Goal: Task Accomplishment & Management: Use online tool/utility

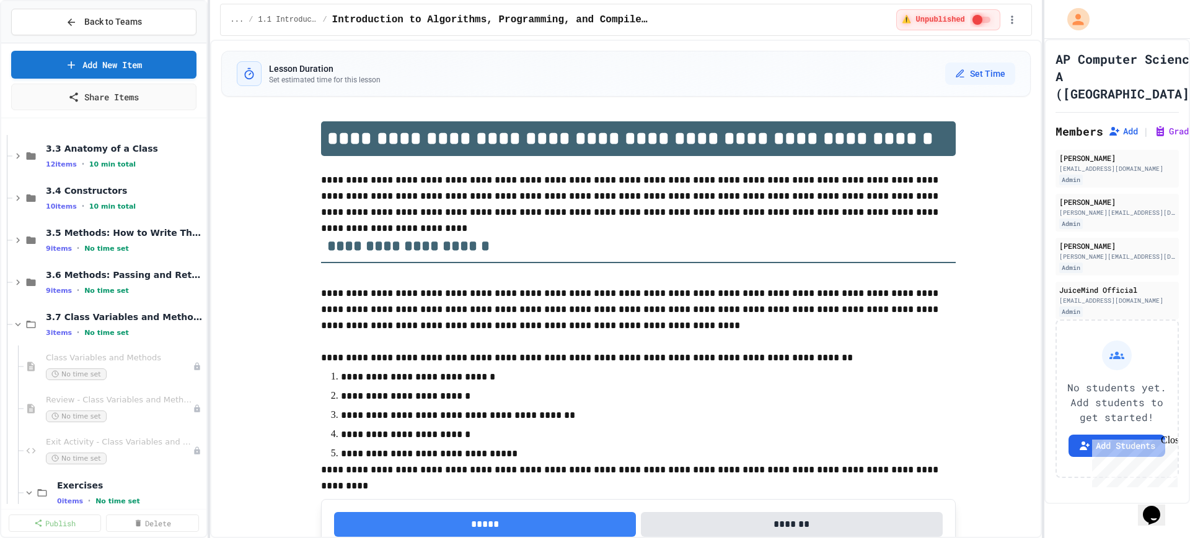
scroll to position [310, 0]
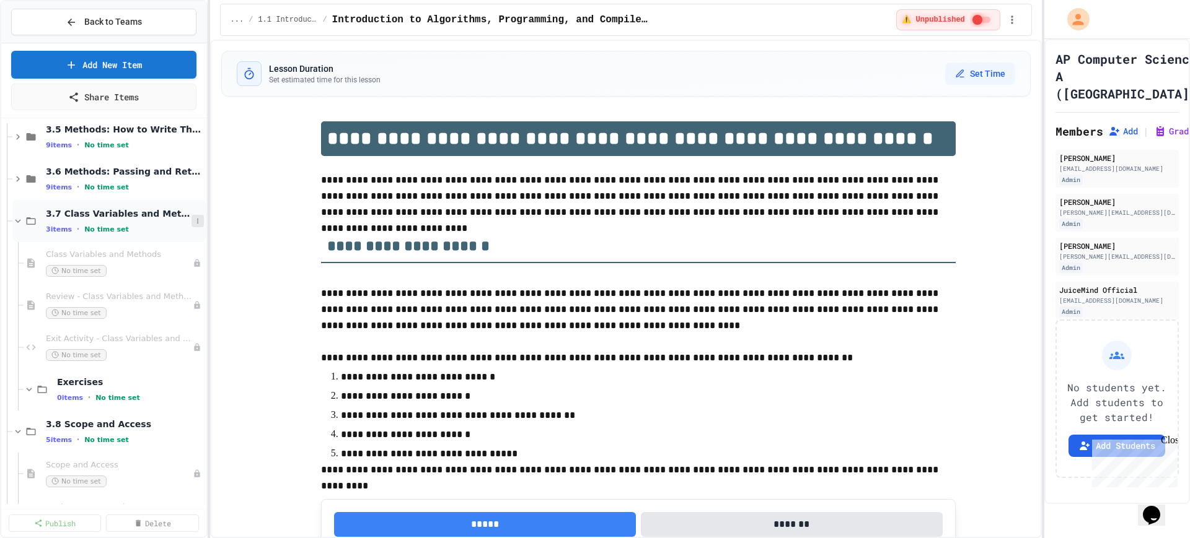
click at [194, 217] on icon at bounding box center [197, 220] width 7 height 7
click at [152, 245] on button "Add Item" at bounding box center [154, 244] width 82 height 22
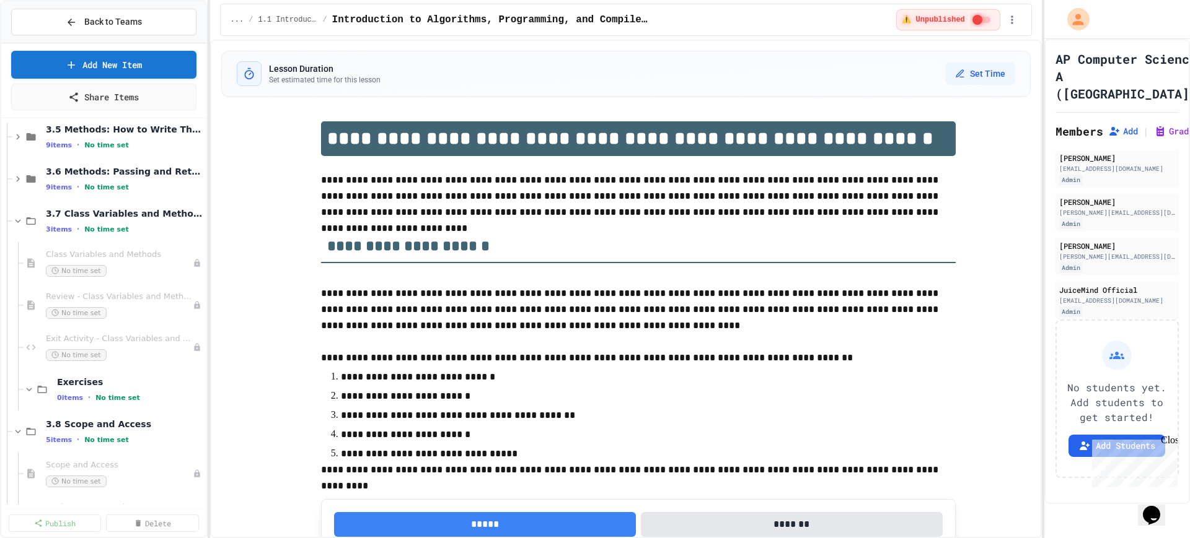
click at [194, 388] on icon at bounding box center [197, 389] width 7 height 7
click at [170, 405] on button "Add Item" at bounding box center [154, 413] width 82 height 22
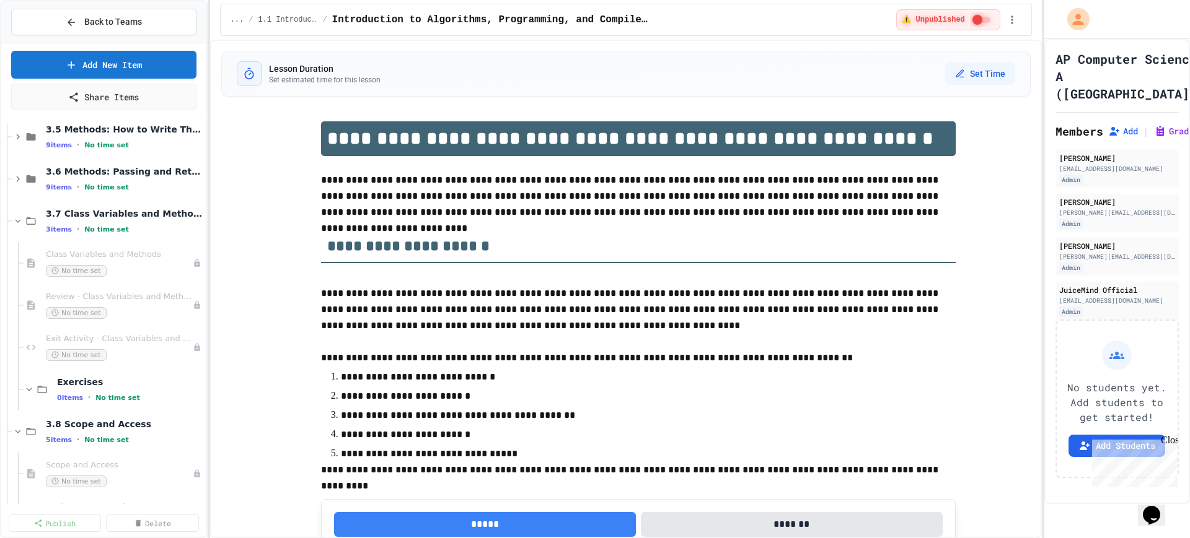
click at [197, 222] on icon at bounding box center [197, 221] width 1 height 5
click at [160, 247] on button "Add Item" at bounding box center [154, 244] width 82 height 22
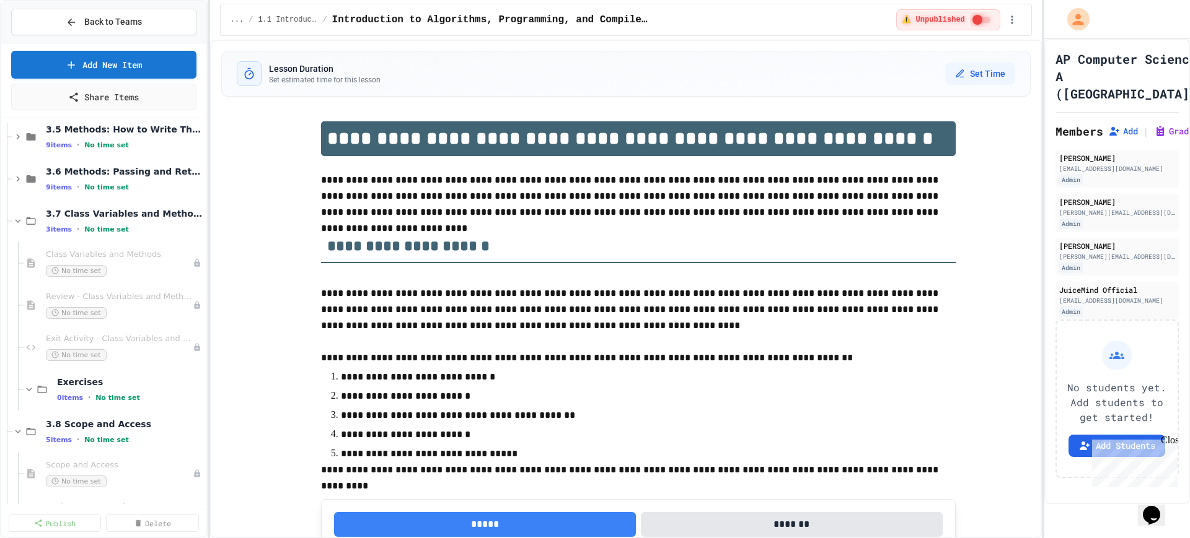
scroll to position [792, 0]
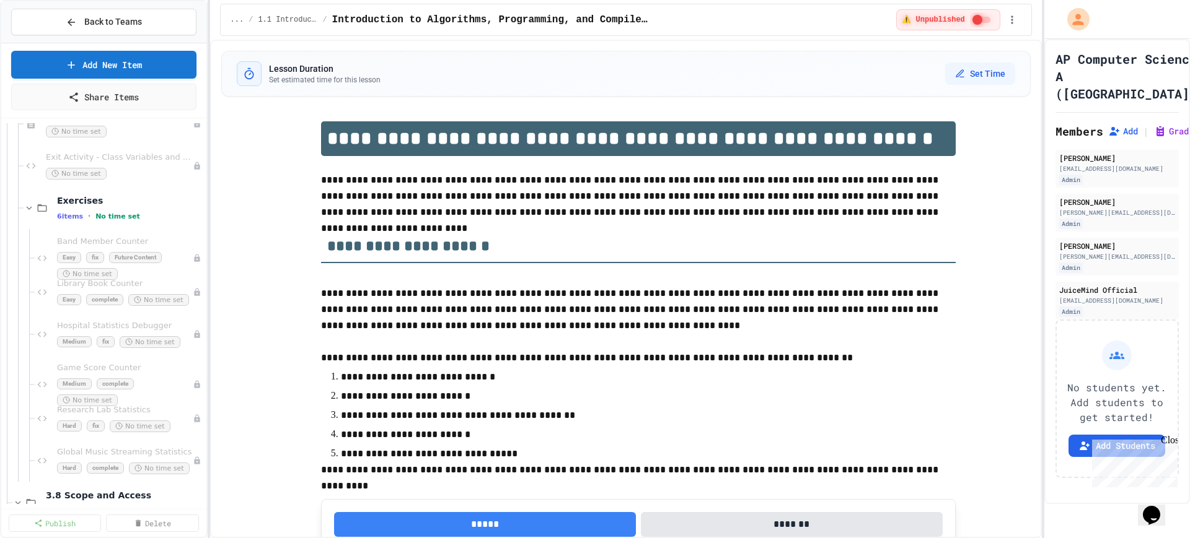
scroll to position [465, 0]
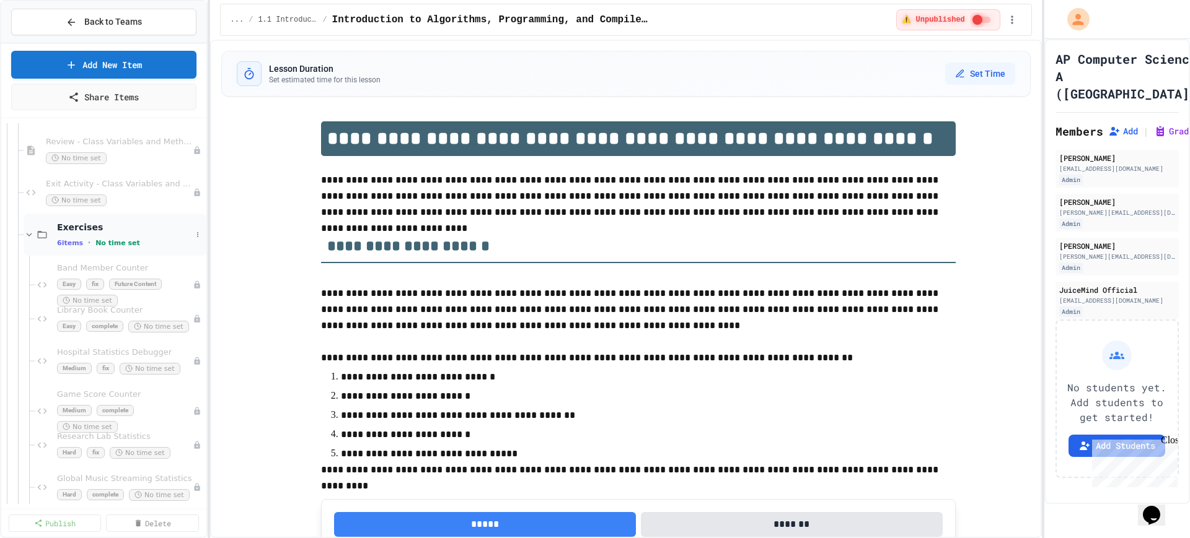
click at [24, 234] on icon at bounding box center [29, 234] width 11 height 11
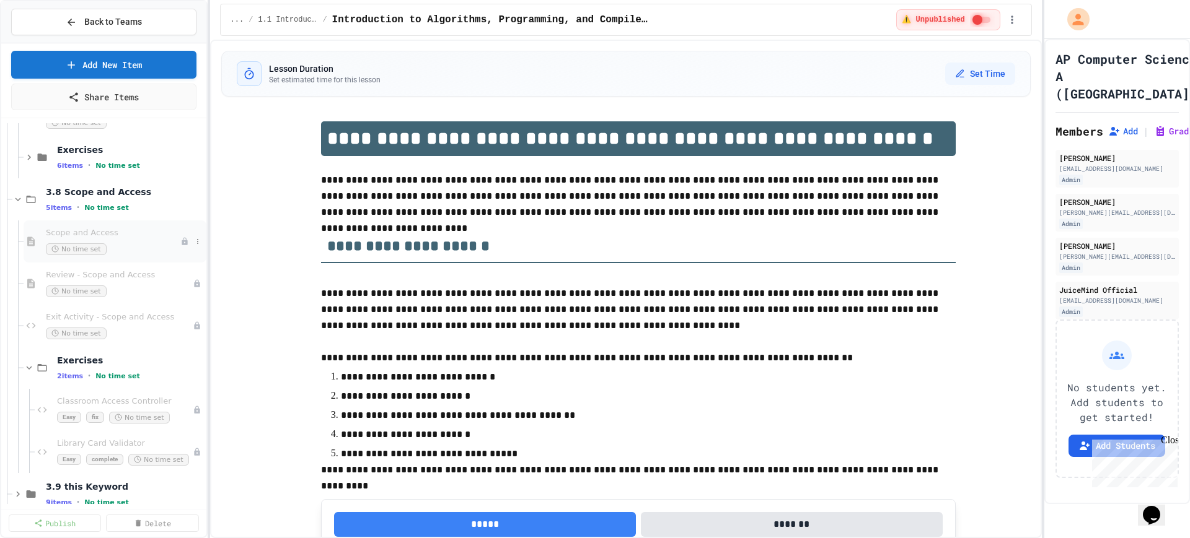
scroll to position [620, 0]
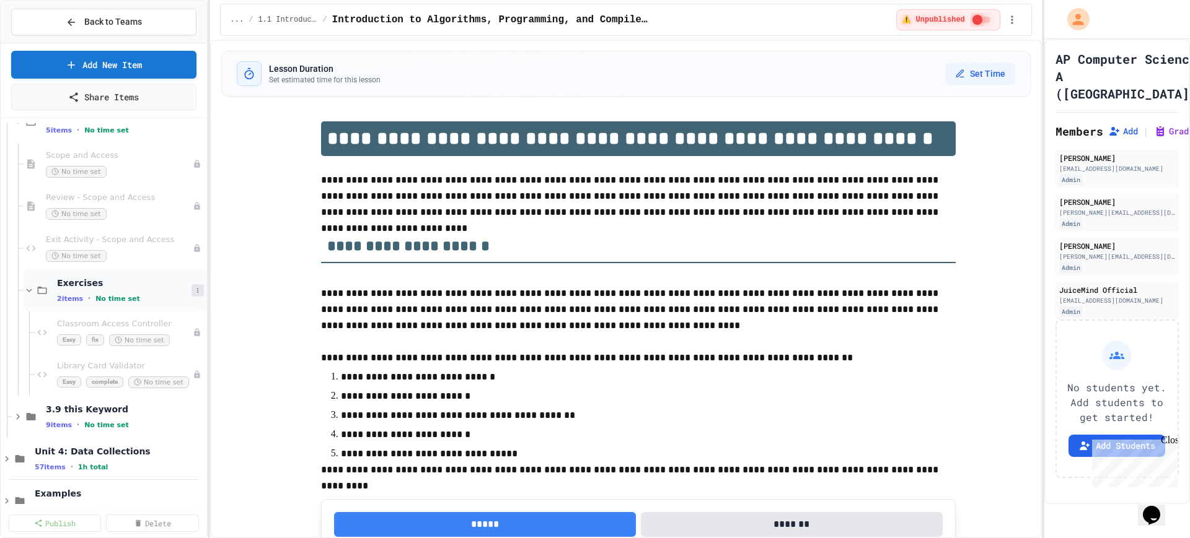
click at [191, 293] on button at bounding box center [197, 290] width 12 height 12
click at [161, 309] on button "Add Item" at bounding box center [154, 313] width 82 height 22
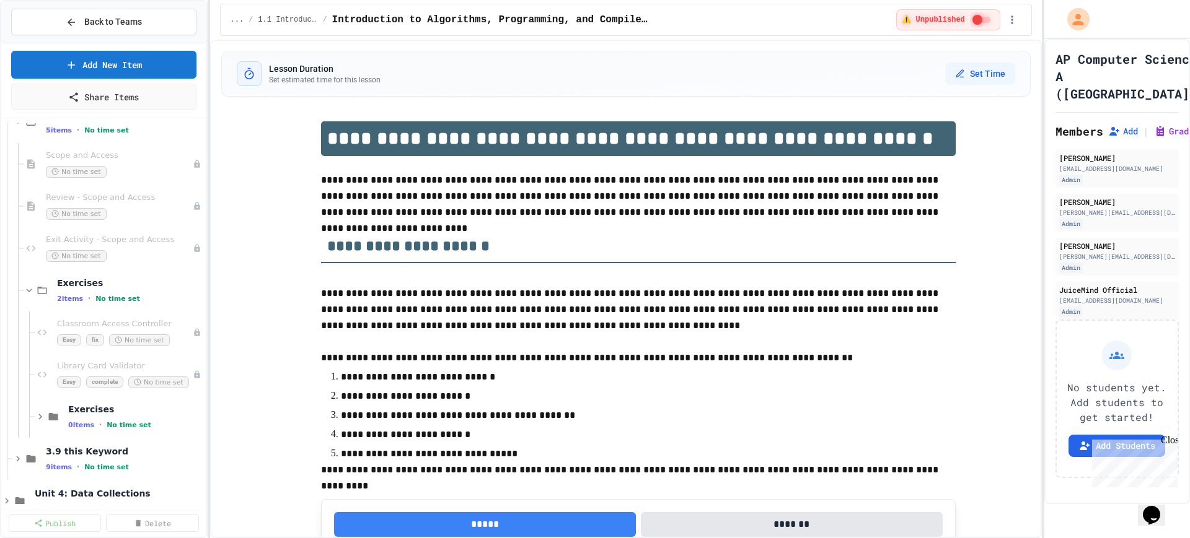
click at [191, 295] on button at bounding box center [197, 290] width 12 height 12
click at [156, 314] on button "Add Item" at bounding box center [154, 313] width 82 height 22
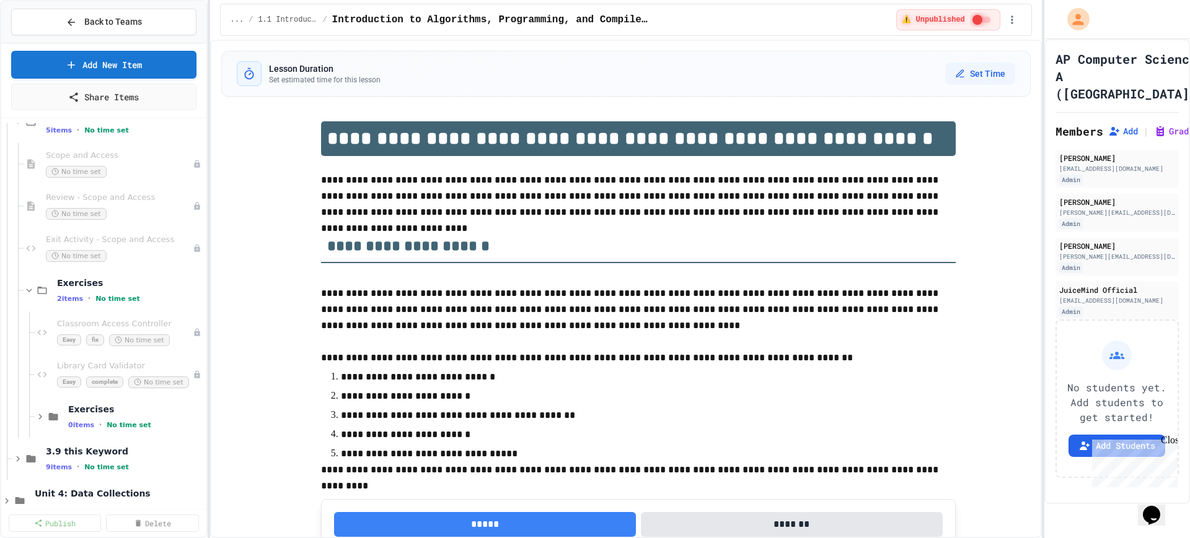
scroll to position [792, 0]
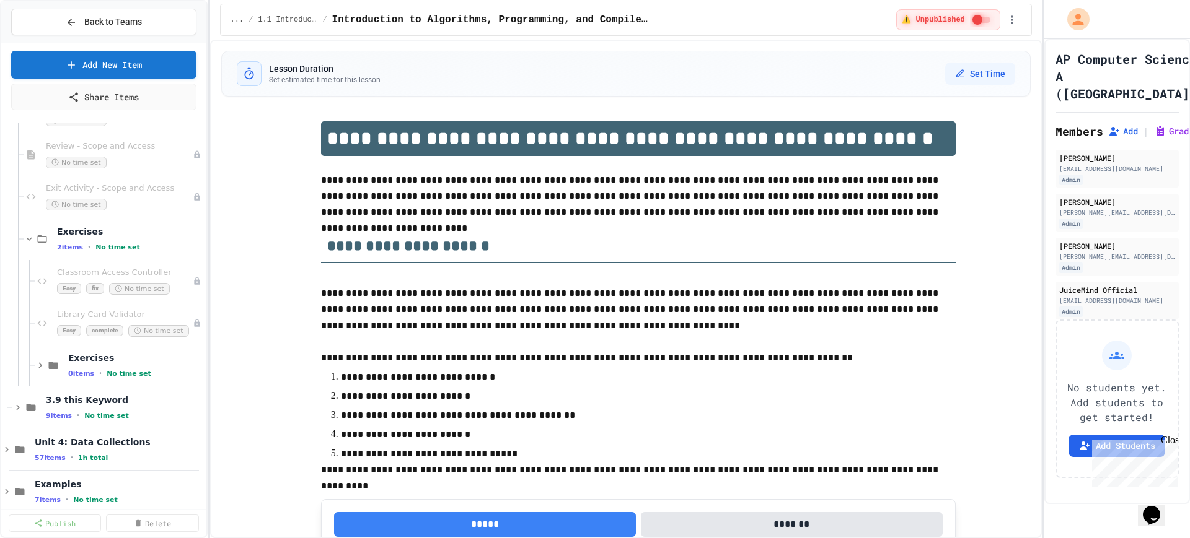
scroll to position [697, 0]
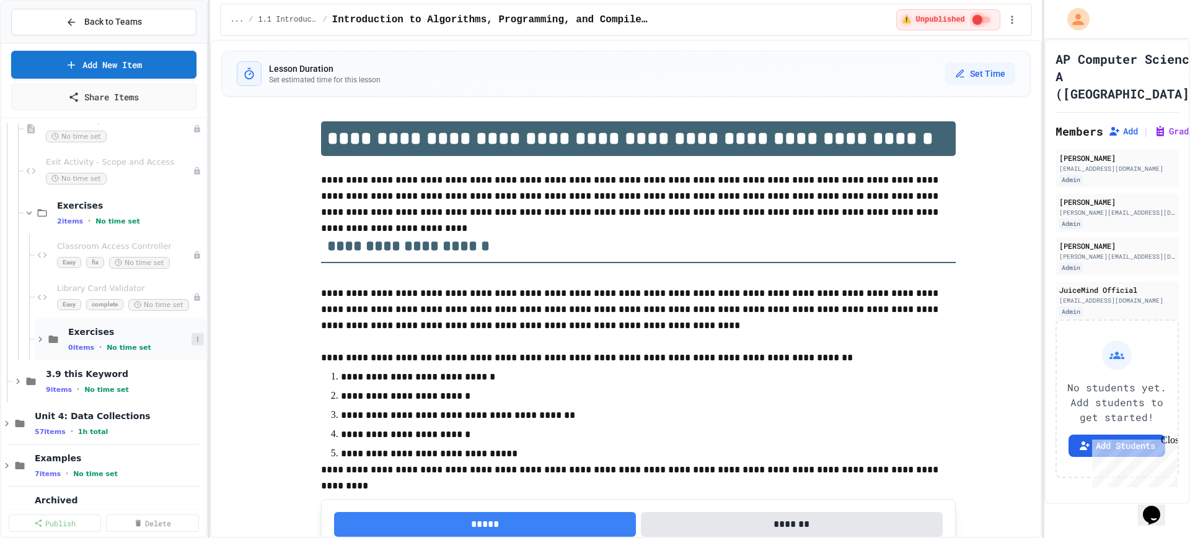
click at [191, 341] on button at bounding box center [197, 339] width 12 height 12
click at [145, 429] on button "Delete" at bounding box center [154, 429] width 82 height 22
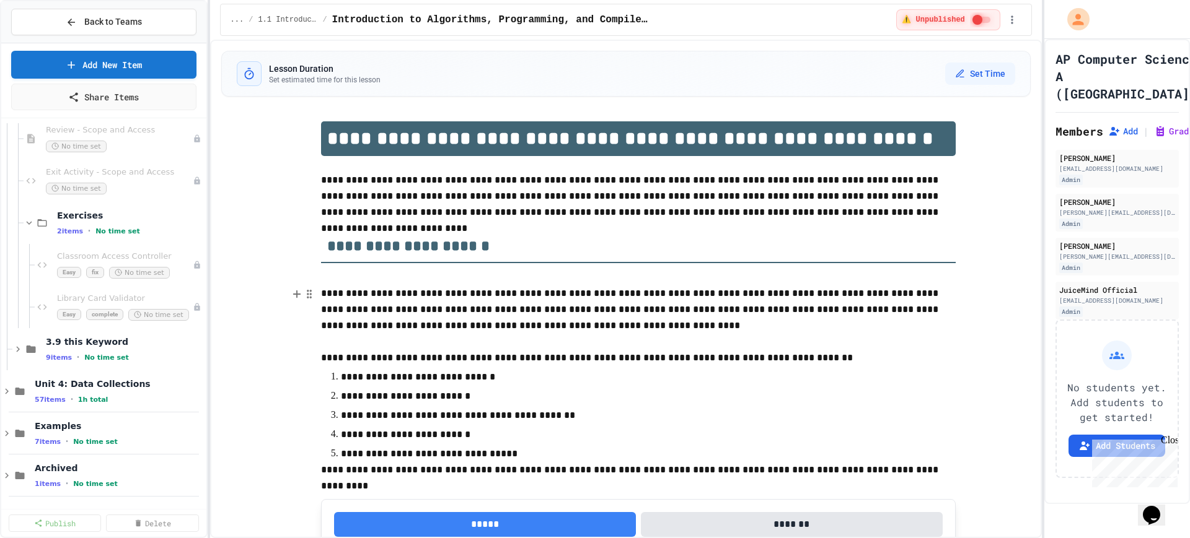
scroll to position [687, 0]
click at [194, 226] on icon at bounding box center [197, 222] width 7 height 7
click at [156, 307] on button "Delete" at bounding box center [154, 313] width 82 height 22
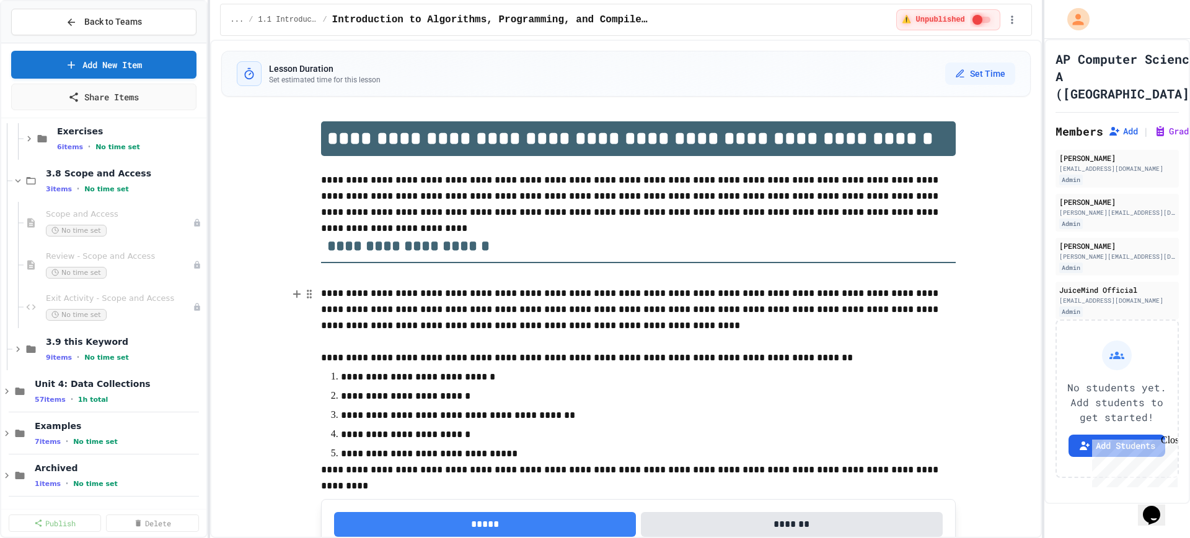
scroll to position [561, 0]
click at [194, 181] on icon at bounding box center [197, 180] width 7 height 7
click at [156, 204] on button "Add Item" at bounding box center [154, 204] width 82 height 22
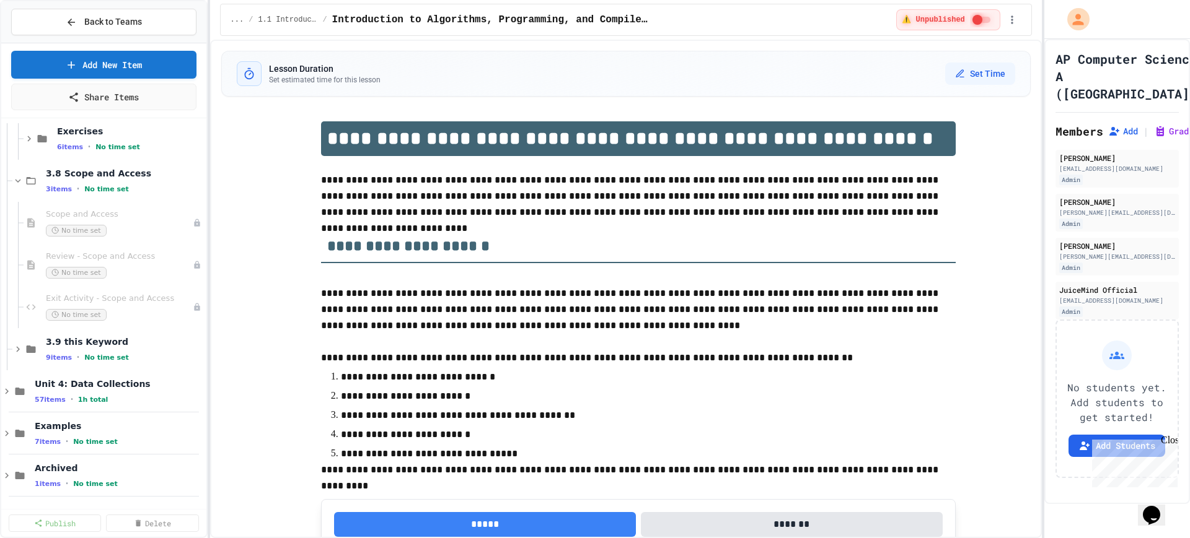
scroll to position [310, 0]
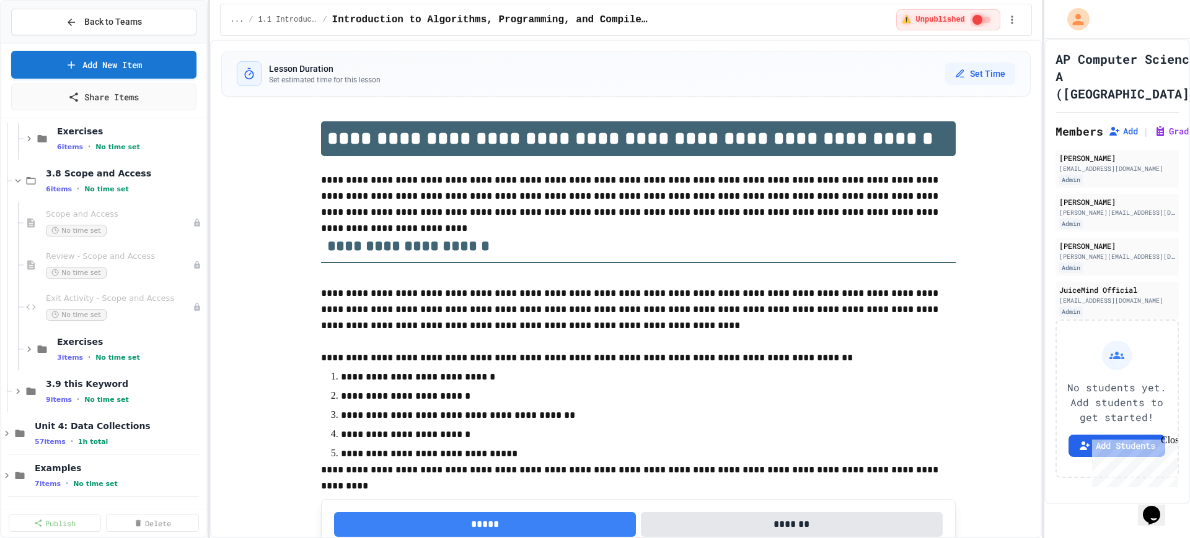
scroll to position [35, 0]
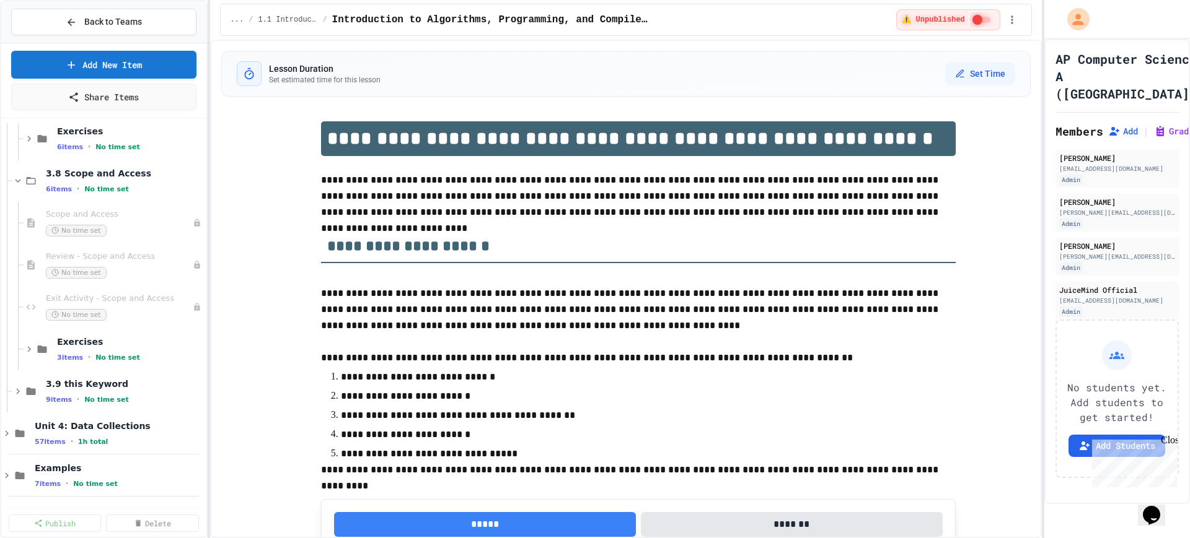
scroll to position [112, 0]
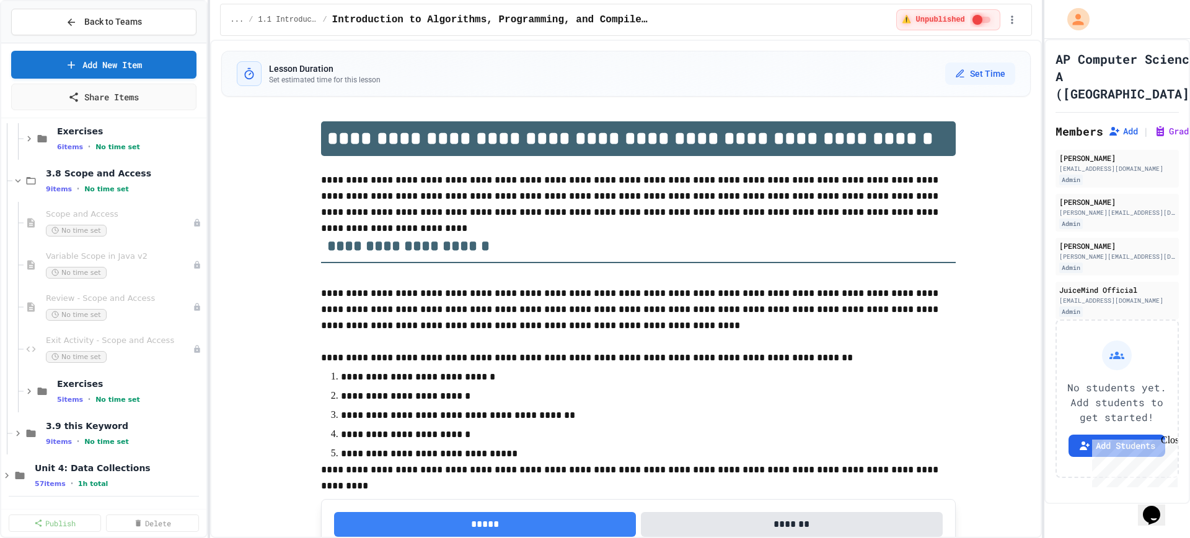
click at [24, 390] on icon at bounding box center [29, 391] width 11 height 11
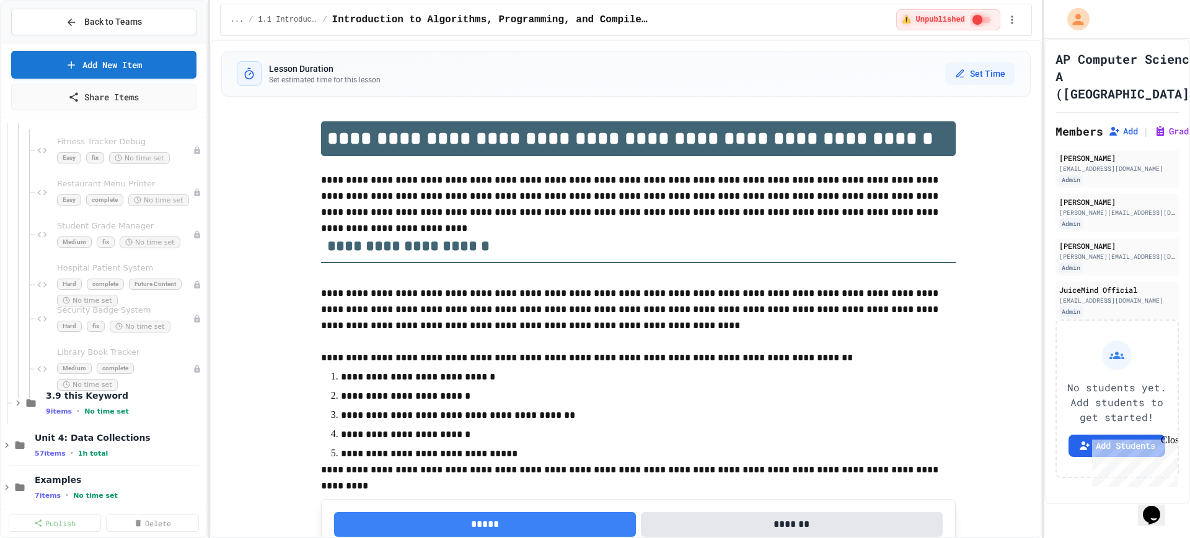
scroll to position [871, 0]
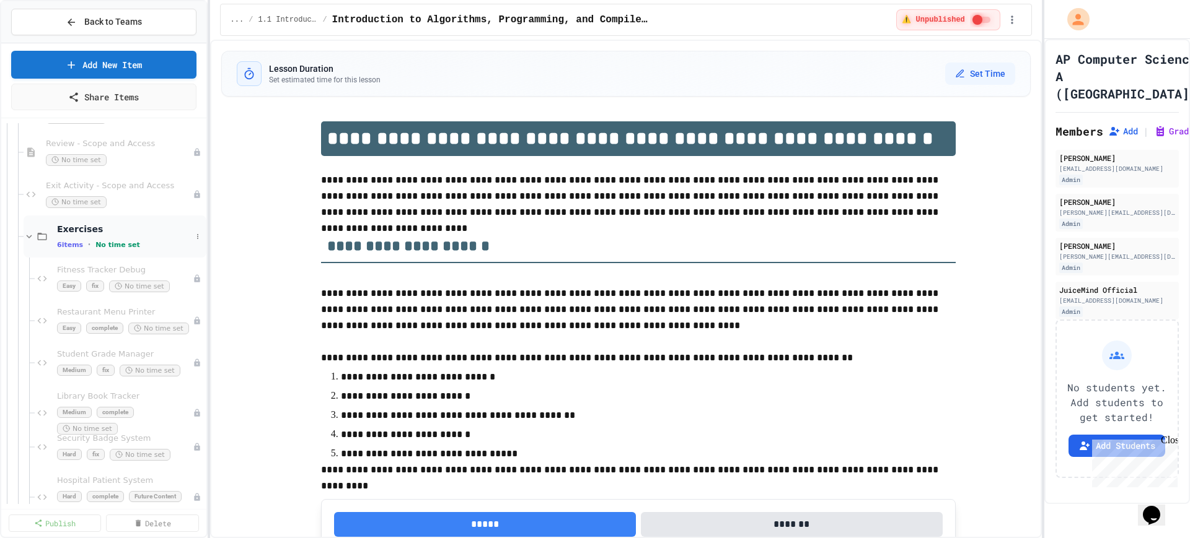
click at [32, 233] on icon at bounding box center [29, 236] width 11 height 11
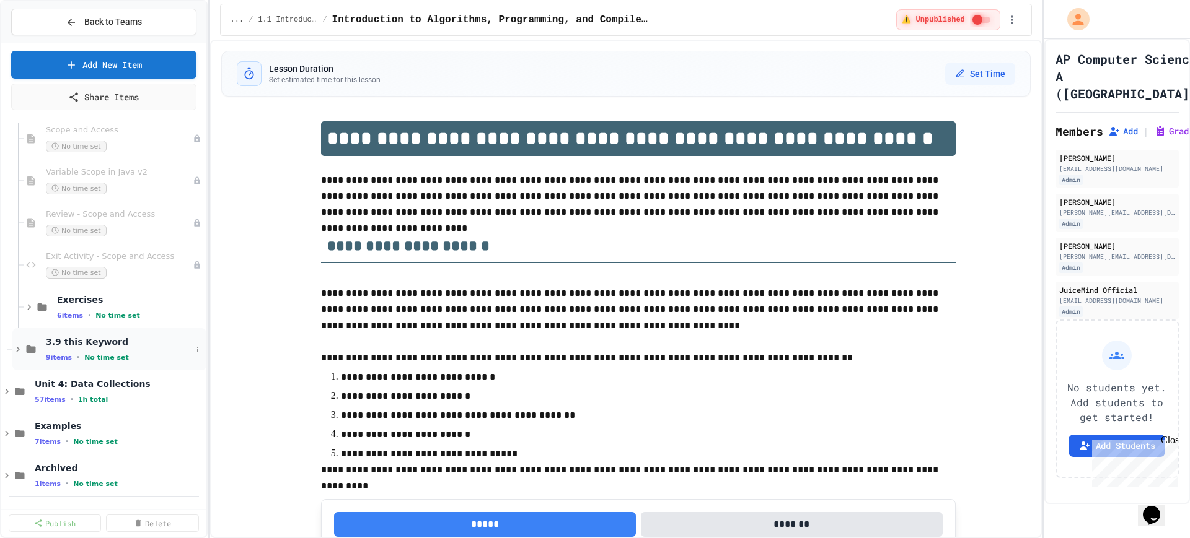
click at [14, 349] on icon at bounding box center [17, 349] width 11 height 11
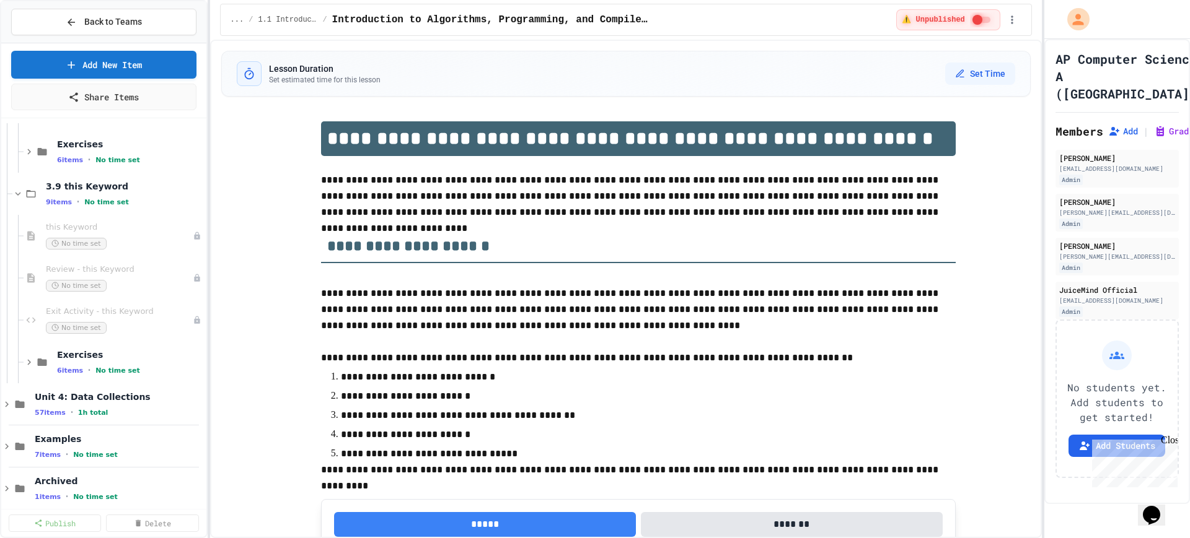
scroll to position [814, 0]
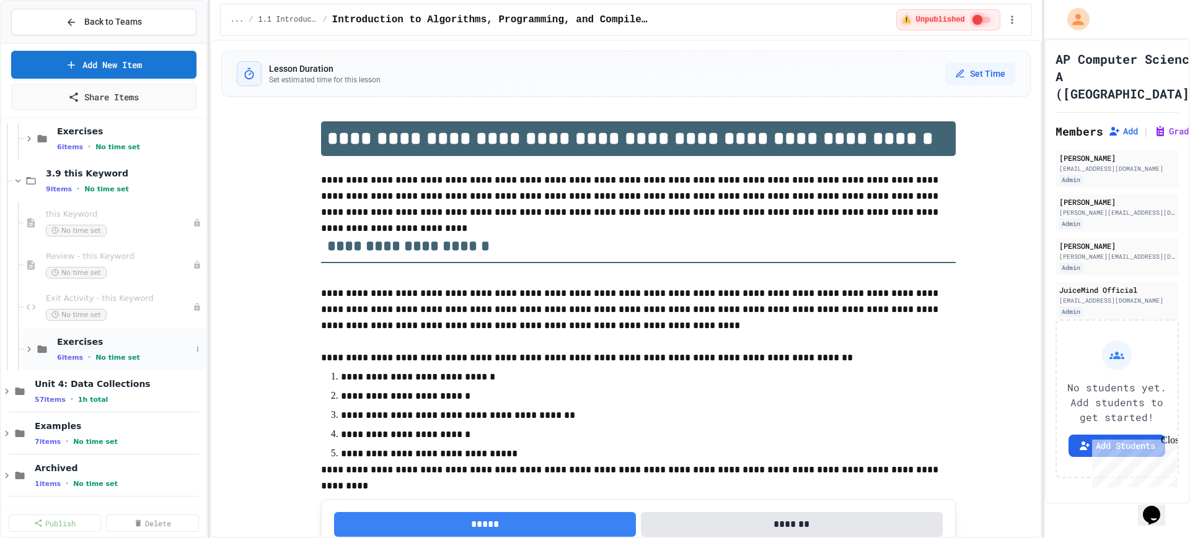
click at [32, 351] on icon at bounding box center [29, 349] width 11 height 11
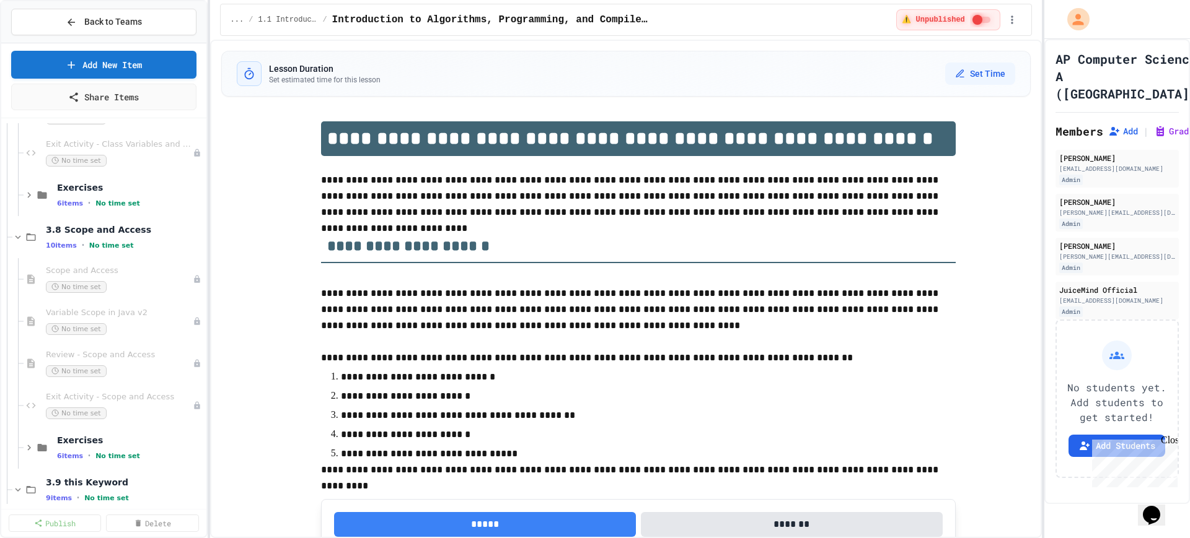
scroll to position [581, 0]
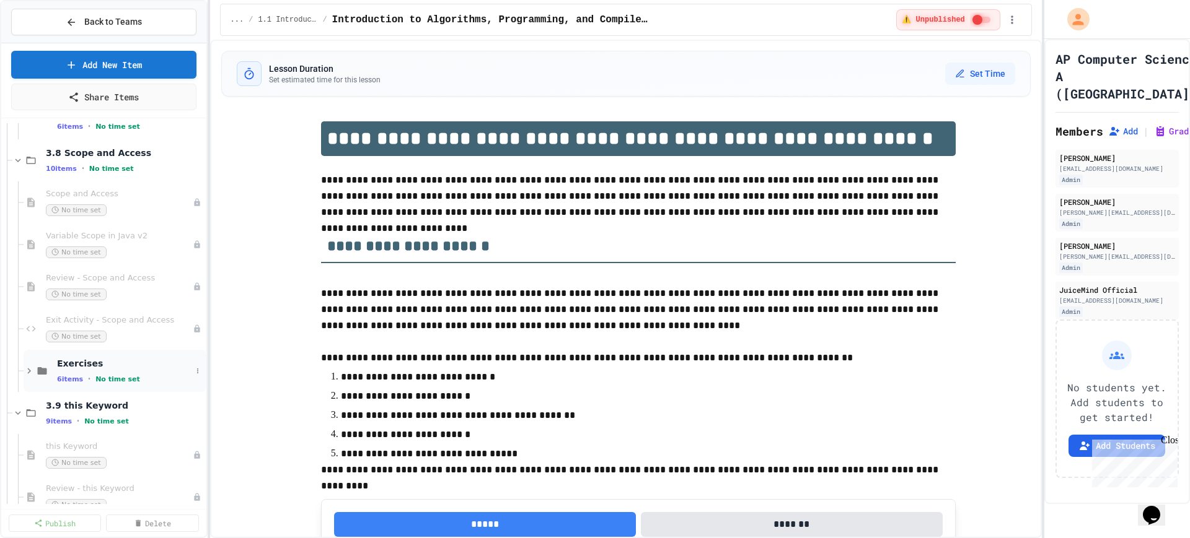
click at [29, 366] on icon at bounding box center [29, 371] width 11 height 11
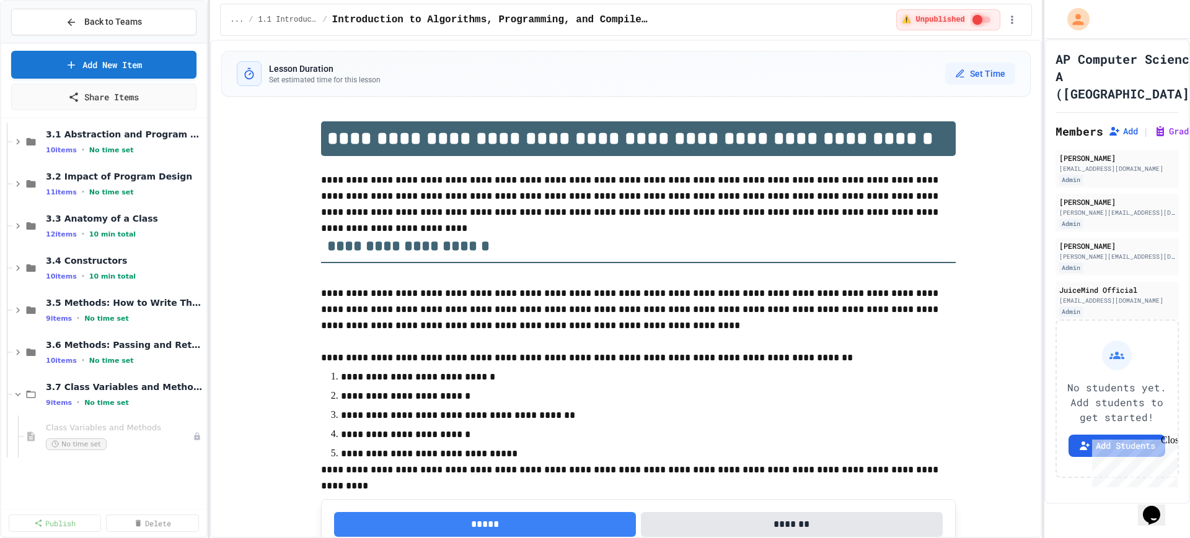
scroll to position [0, 0]
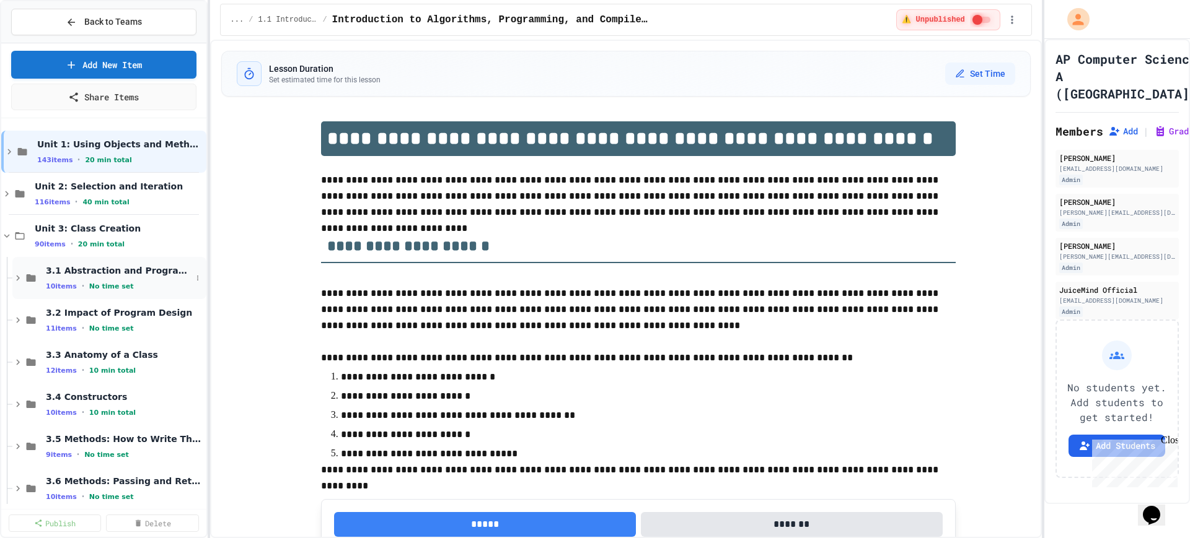
click at [17, 278] on icon at bounding box center [17, 278] width 11 height 11
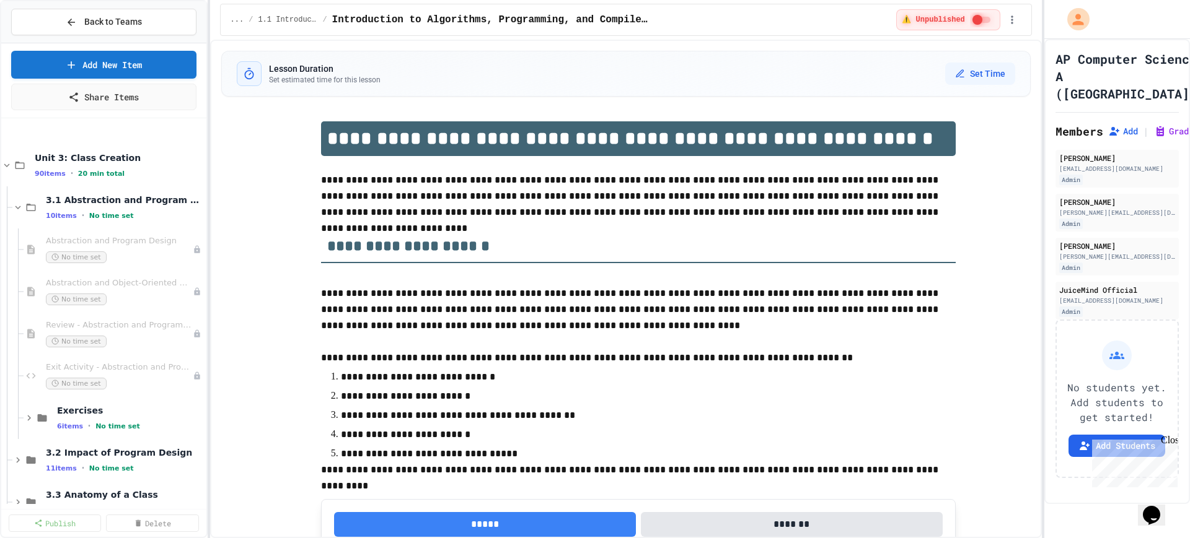
scroll to position [155, 0]
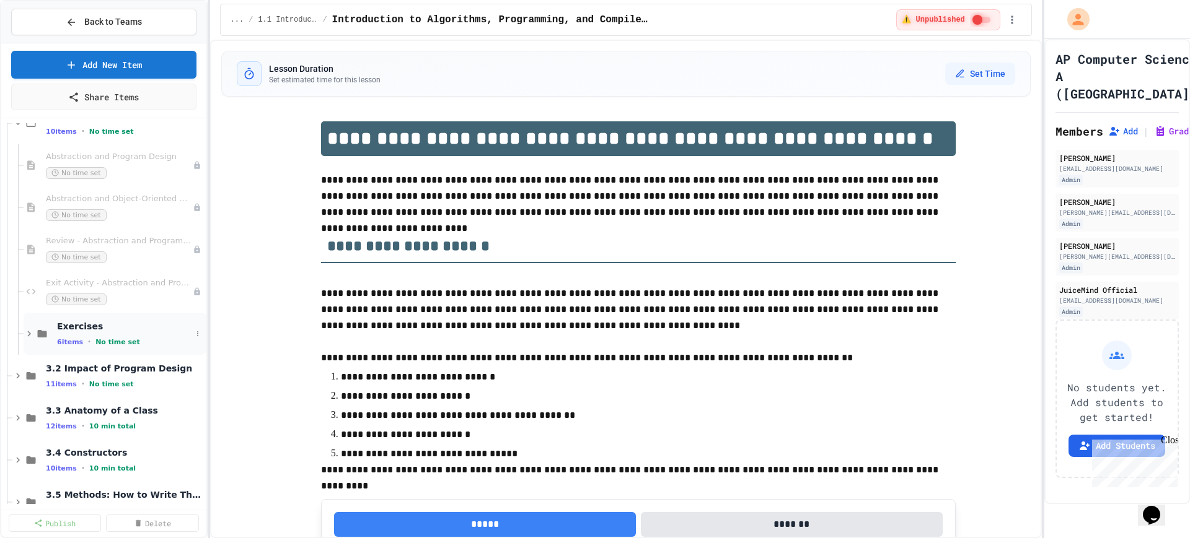
click at [25, 331] on icon at bounding box center [29, 333] width 11 height 11
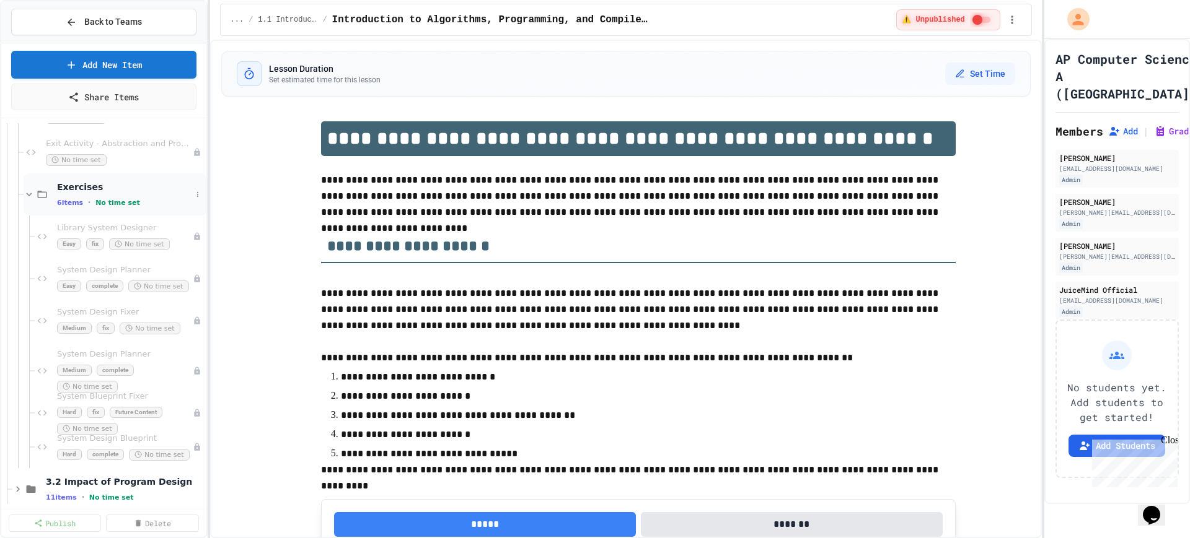
scroll to position [310, 0]
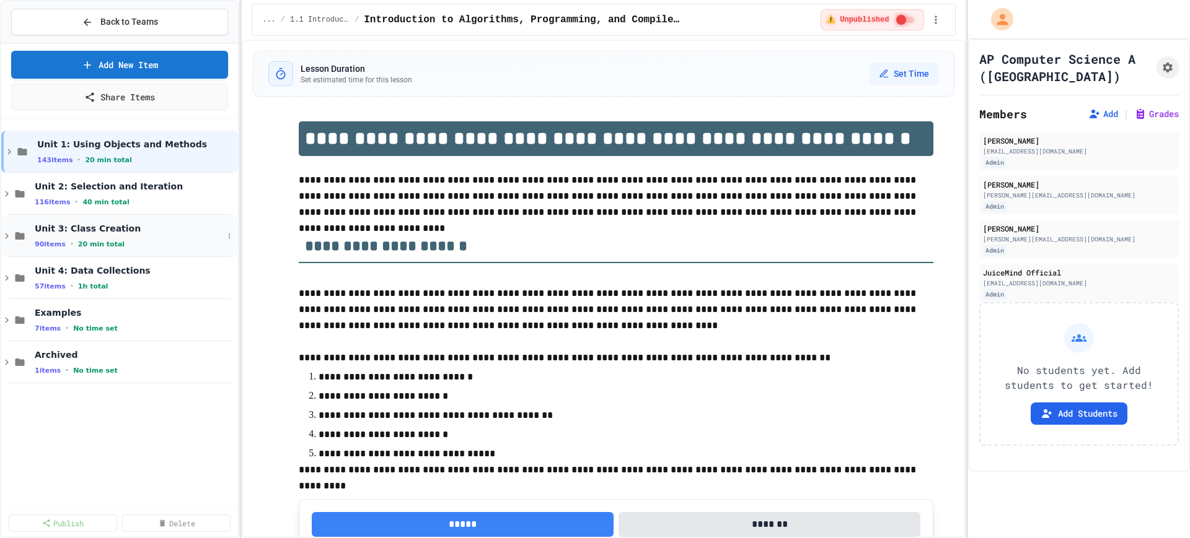
click at [7, 237] on icon at bounding box center [7, 237] width 4 height 6
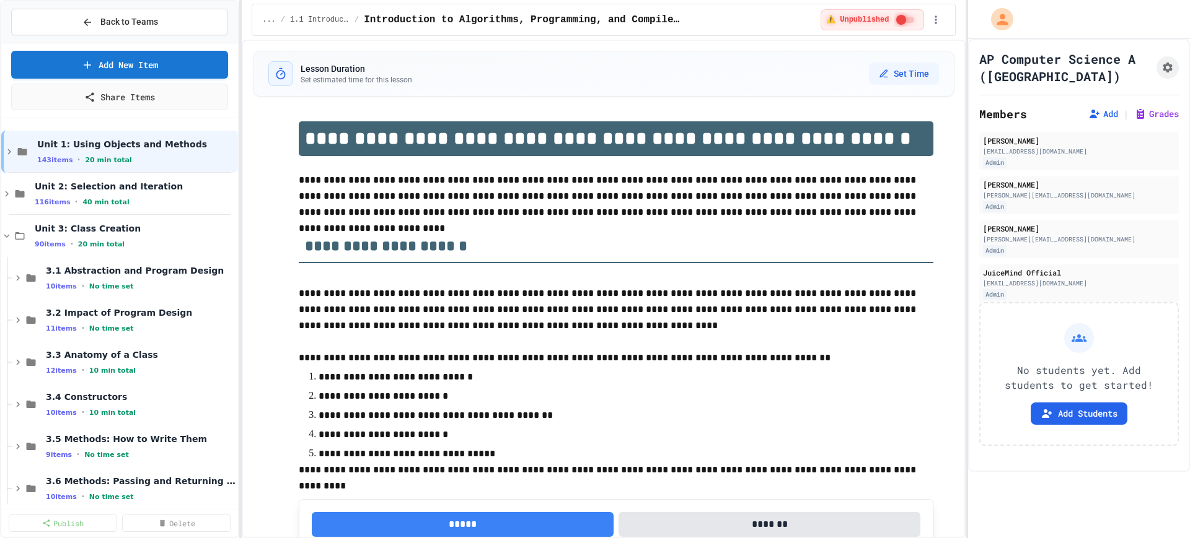
click at [15, 281] on icon at bounding box center [17, 278] width 11 height 11
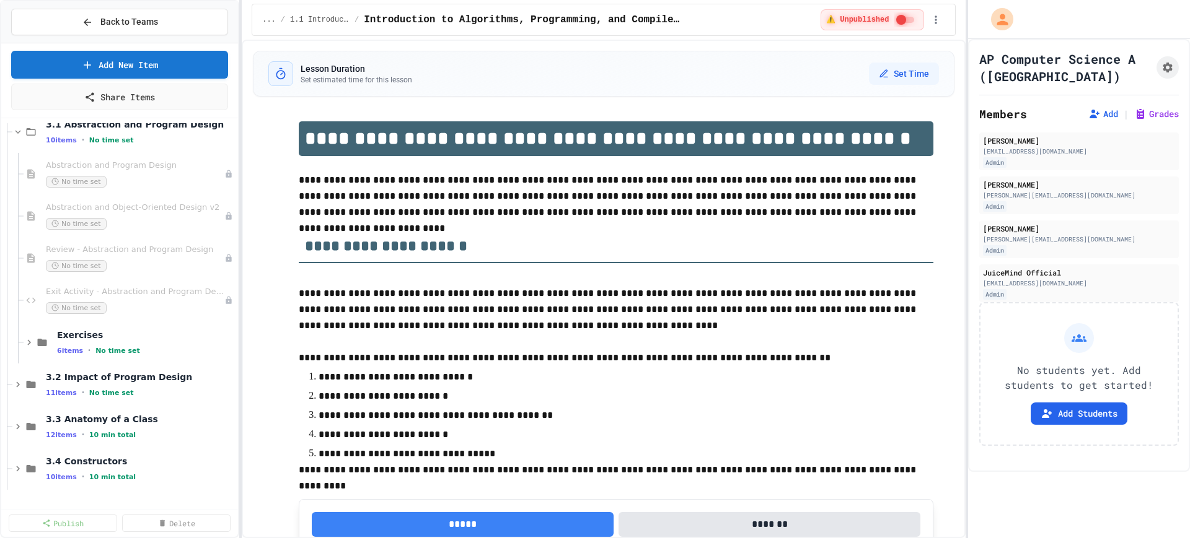
scroll to position [155, 0]
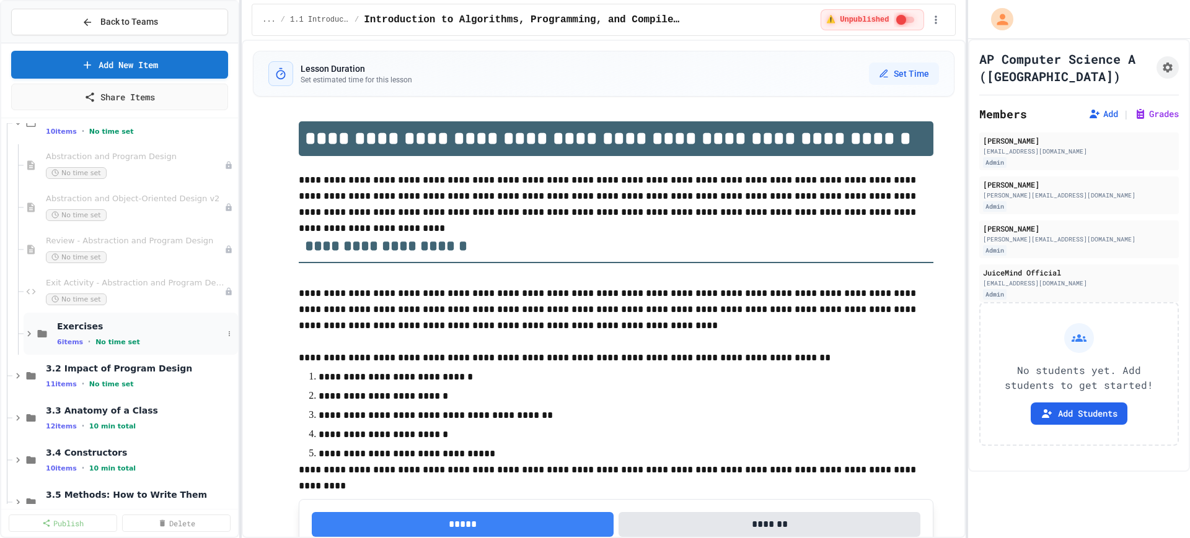
click at [33, 331] on icon at bounding box center [29, 333] width 11 height 11
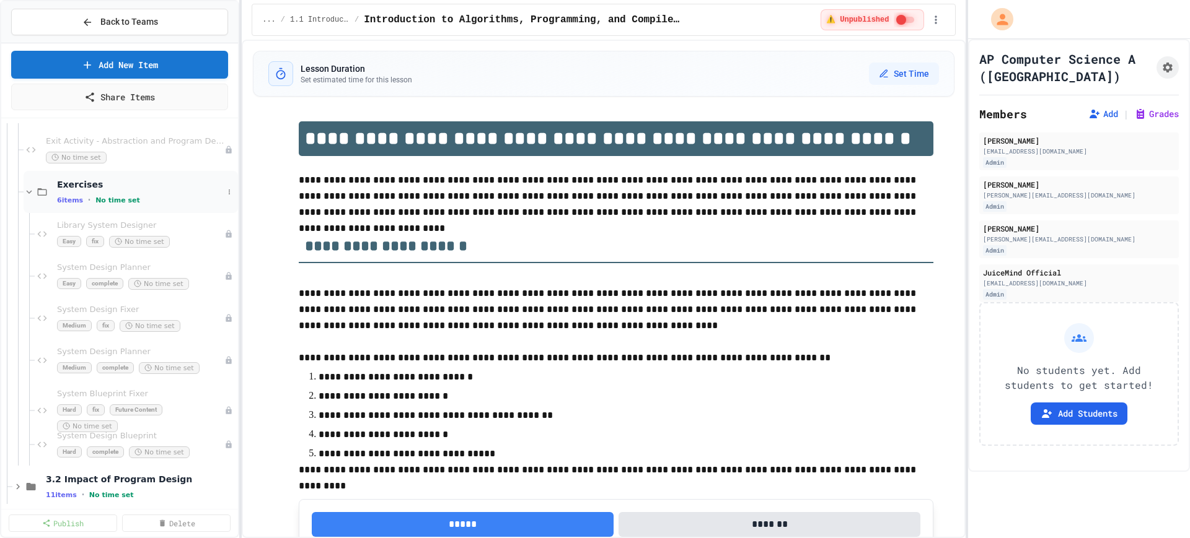
scroll to position [310, 0]
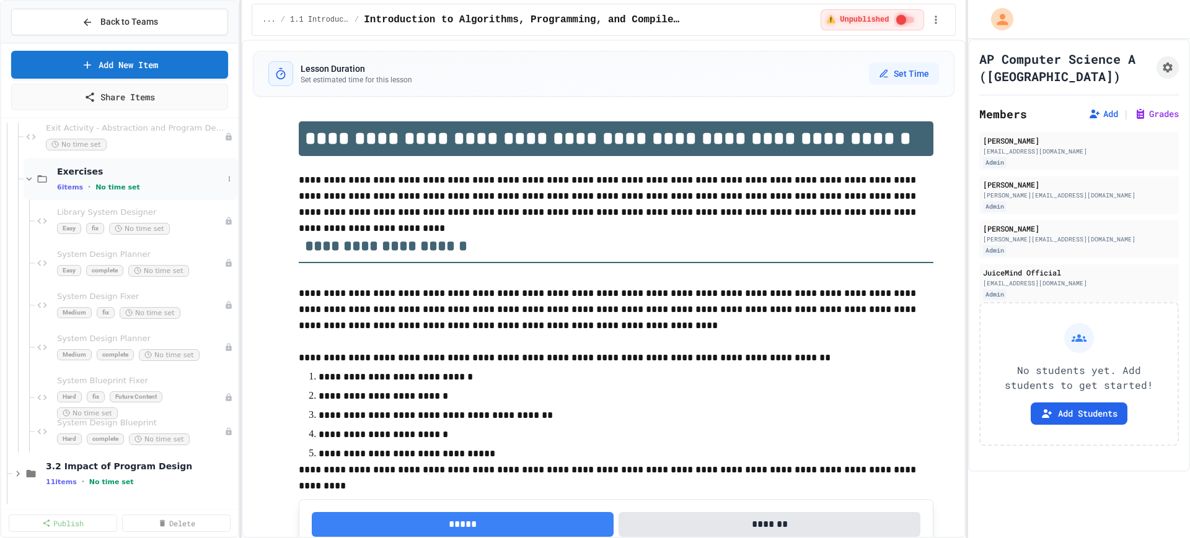
click at [24, 182] on icon at bounding box center [29, 178] width 11 height 11
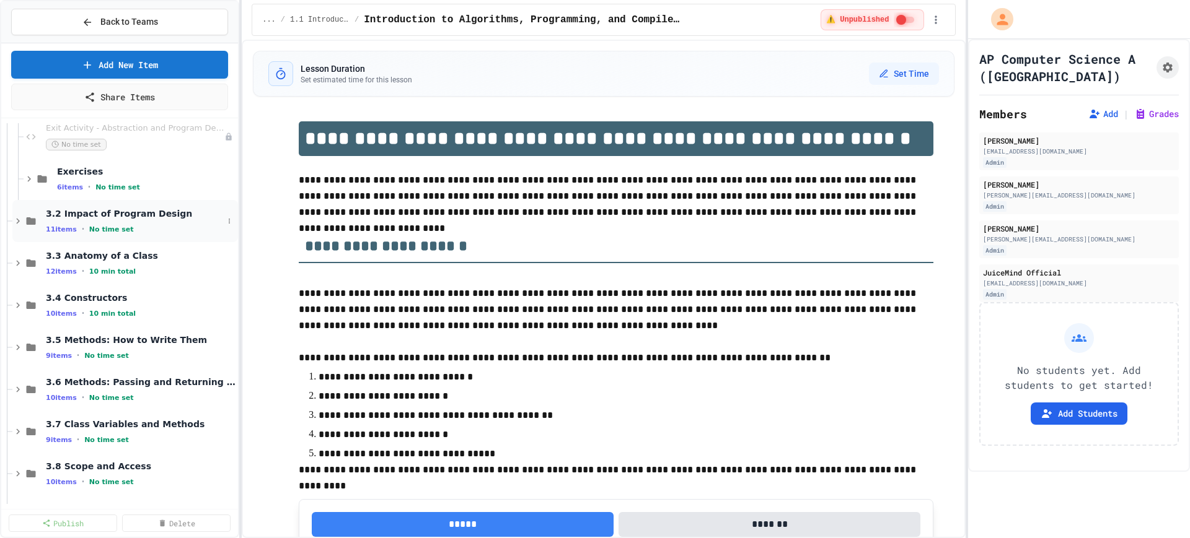
click at [19, 218] on icon at bounding box center [17, 221] width 11 height 11
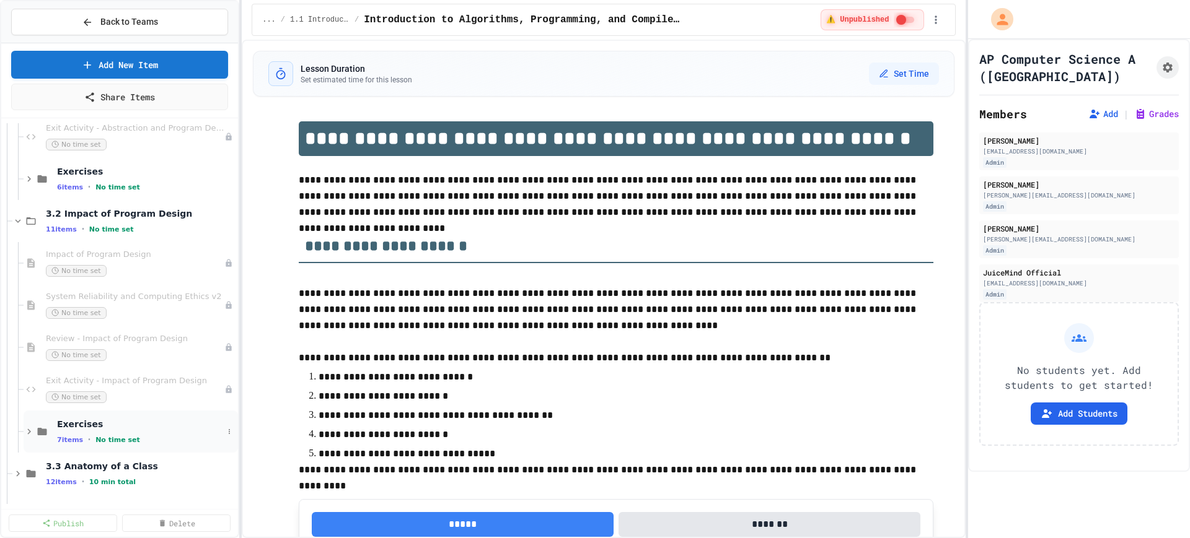
click at [29, 434] on icon at bounding box center [29, 432] width 4 height 6
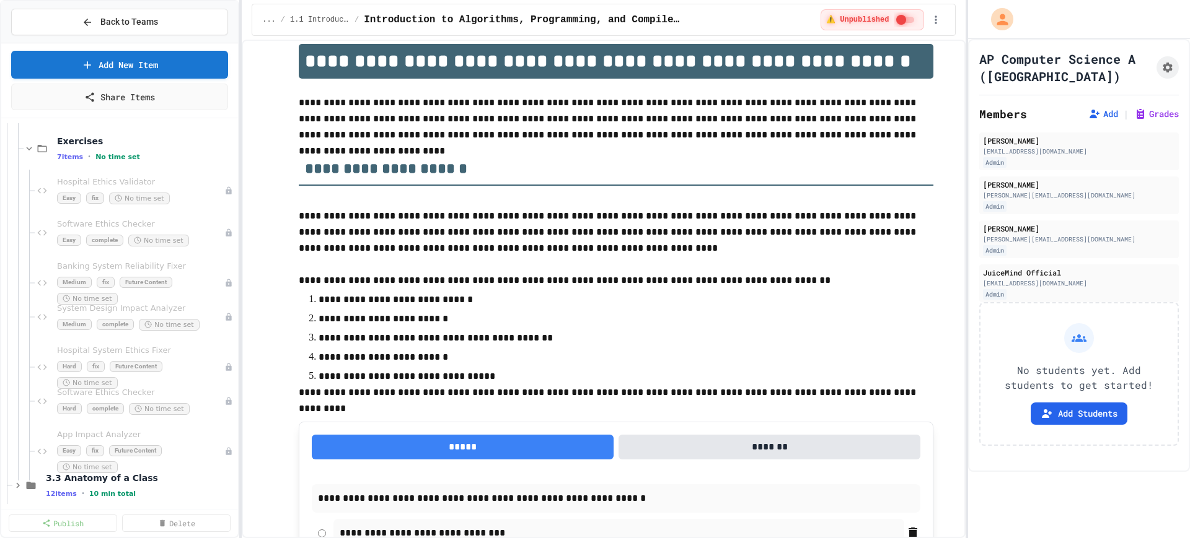
scroll to position [620, 0]
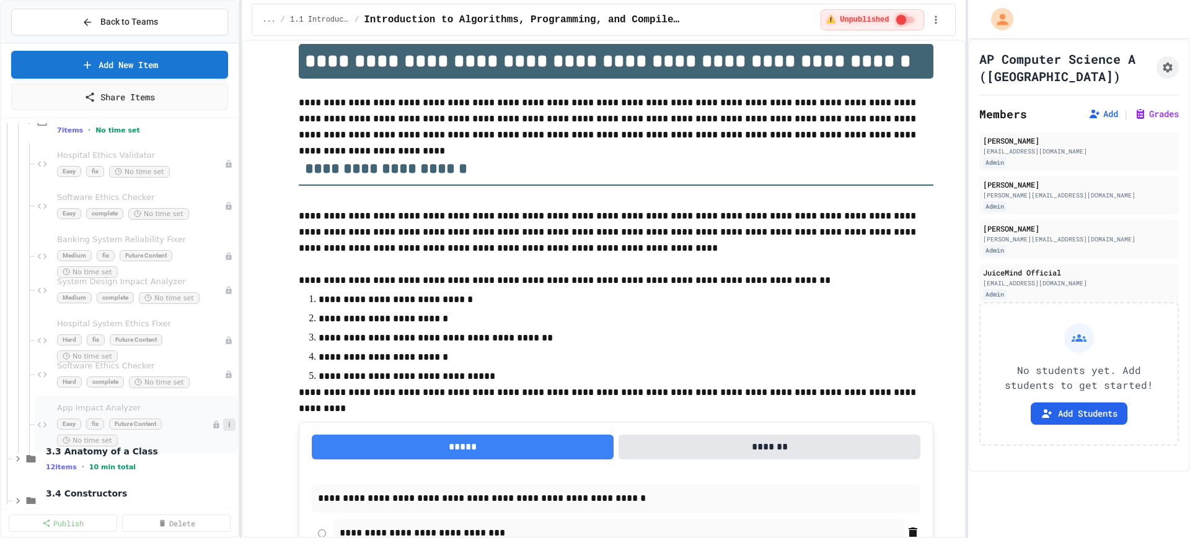
click at [223, 425] on button at bounding box center [229, 425] width 12 height 12
click at [194, 512] on button "Delete" at bounding box center [192, 514] width 95 height 22
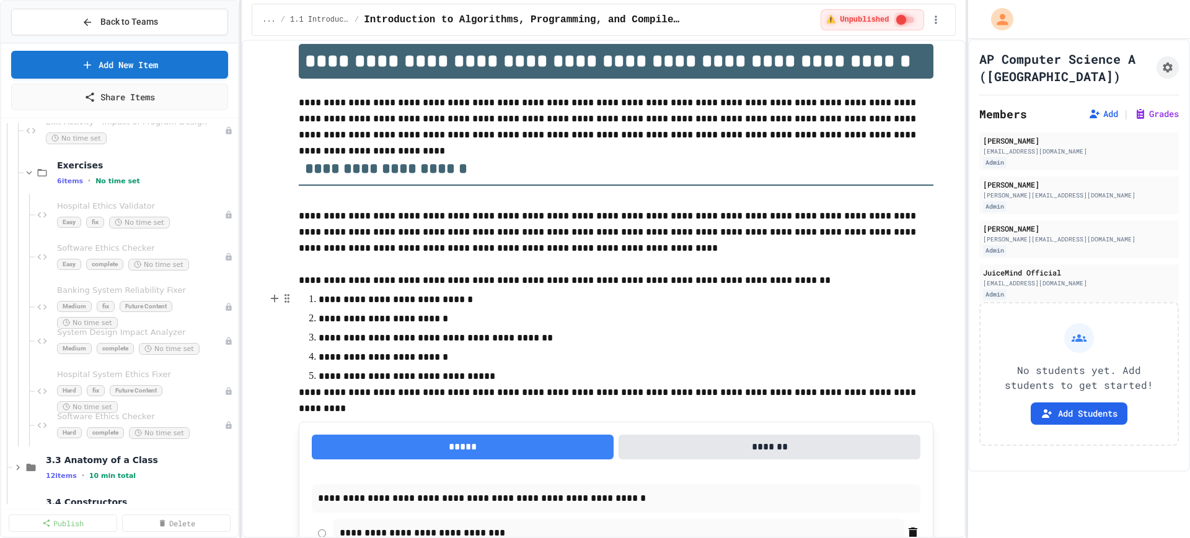
scroll to position [542, 0]
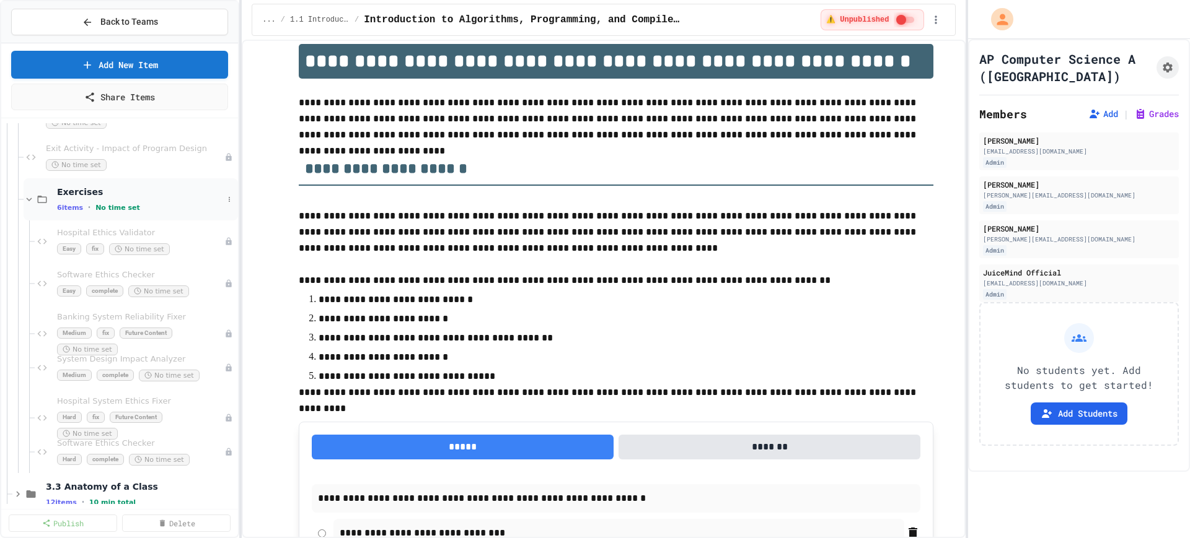
click at [24, 196] on icon at bounding box center [29, 199] width 11 height 11
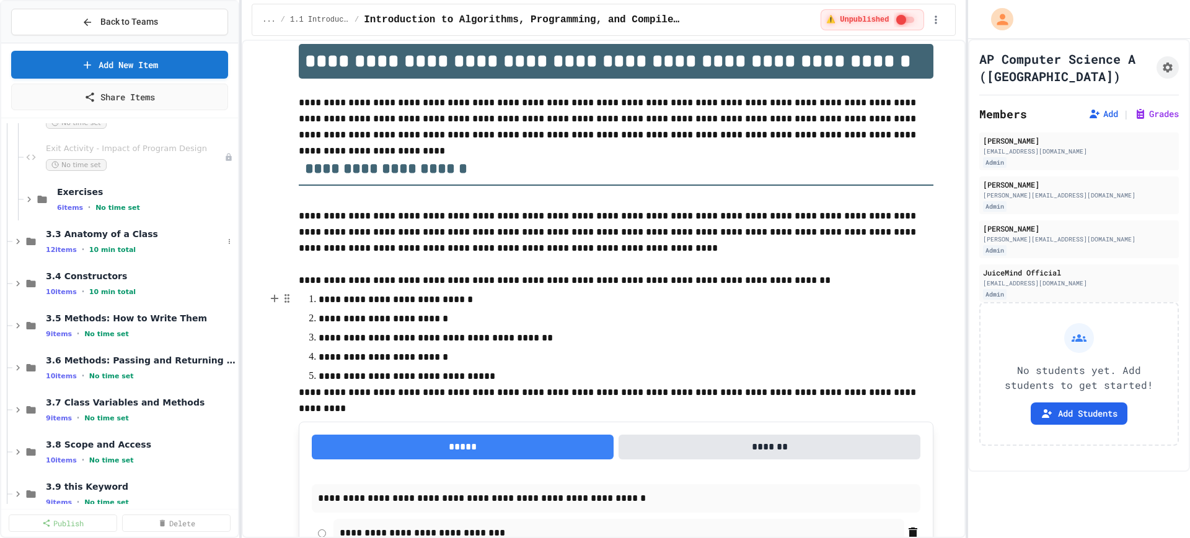
click at [12, 243] on div "3.3 Anatomy of a Class 12 items • 10 min total" at bounding box center [119, 242] width 237 height 42
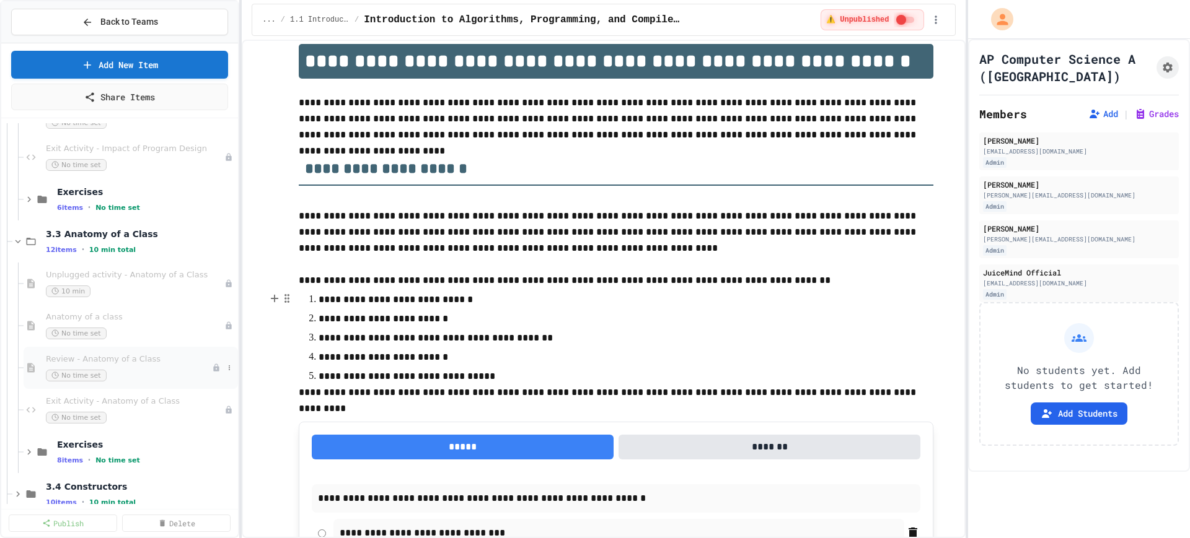
scroll to position [620, 0]
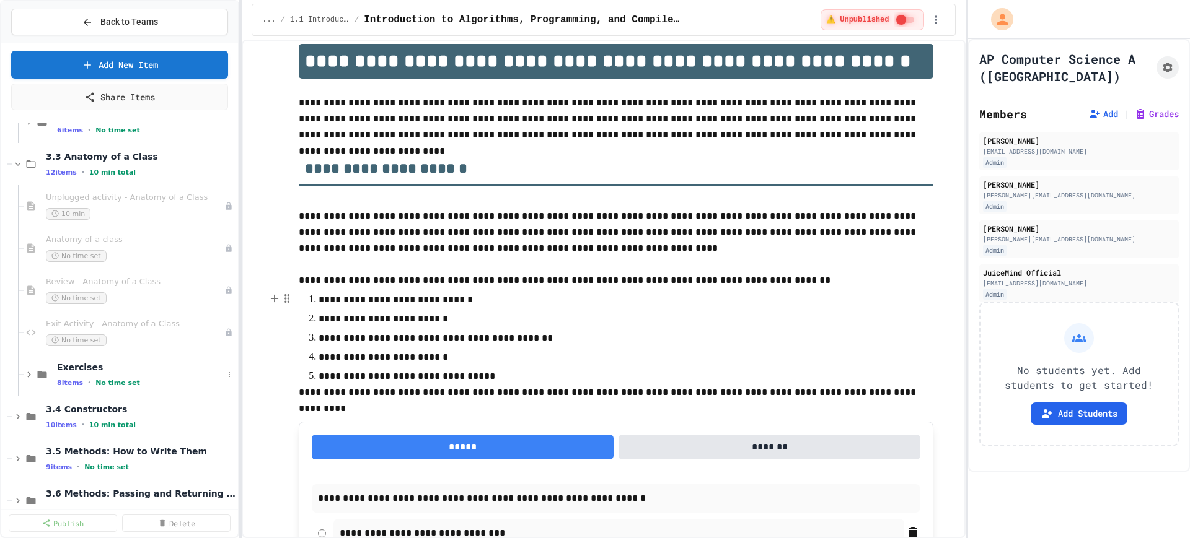
click at [23, 379] on div "Exercises 8 items • No time set" at bounding box center [119, 375] width 237 height 42
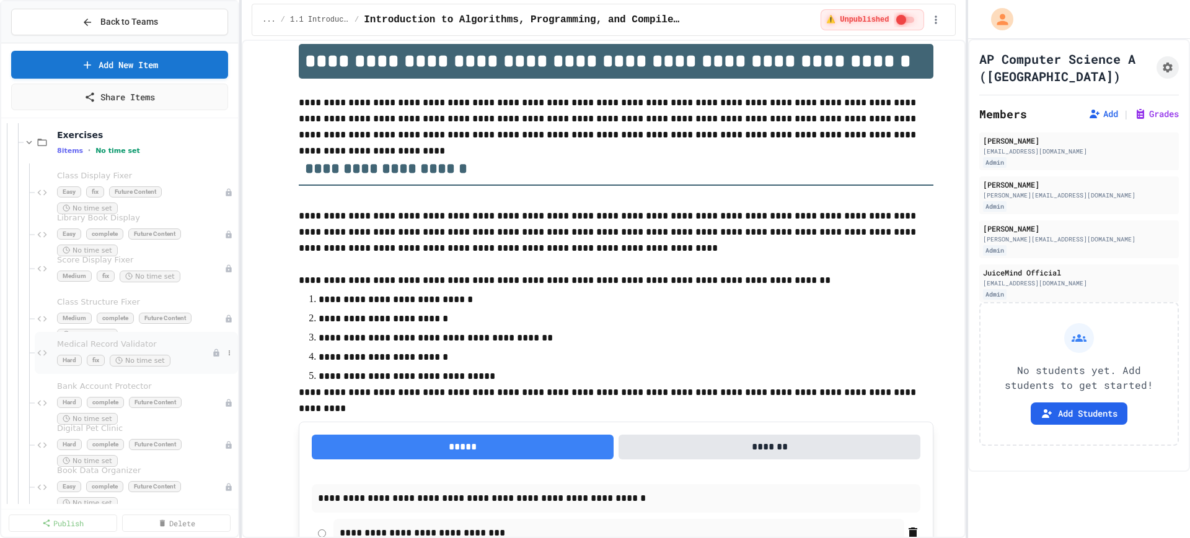
scroll to position [929, 0]
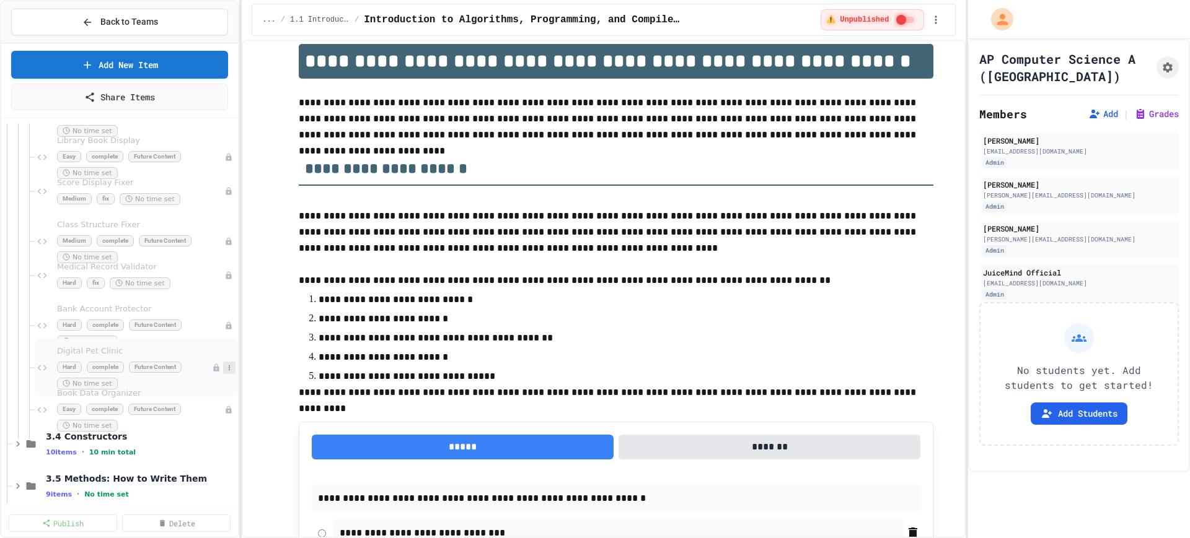
click at [226, 366] on icon at bounding box center [229, 367] width 7 height 7
click at [199, 455] on button "Delete" at bounding box center [192, 458] width 95 height 22
click at [226, 368] on icon at bounding box center [229, 367] width 7 height 7
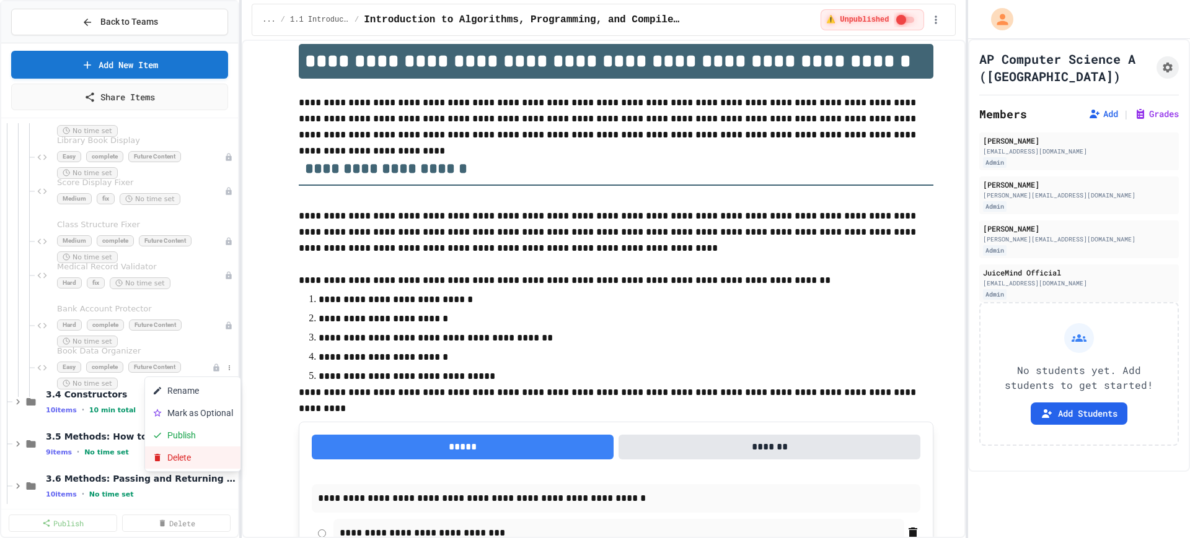
click at [179, 459] on button "Delete" at bounding box center [192, 458] width 95 height 22
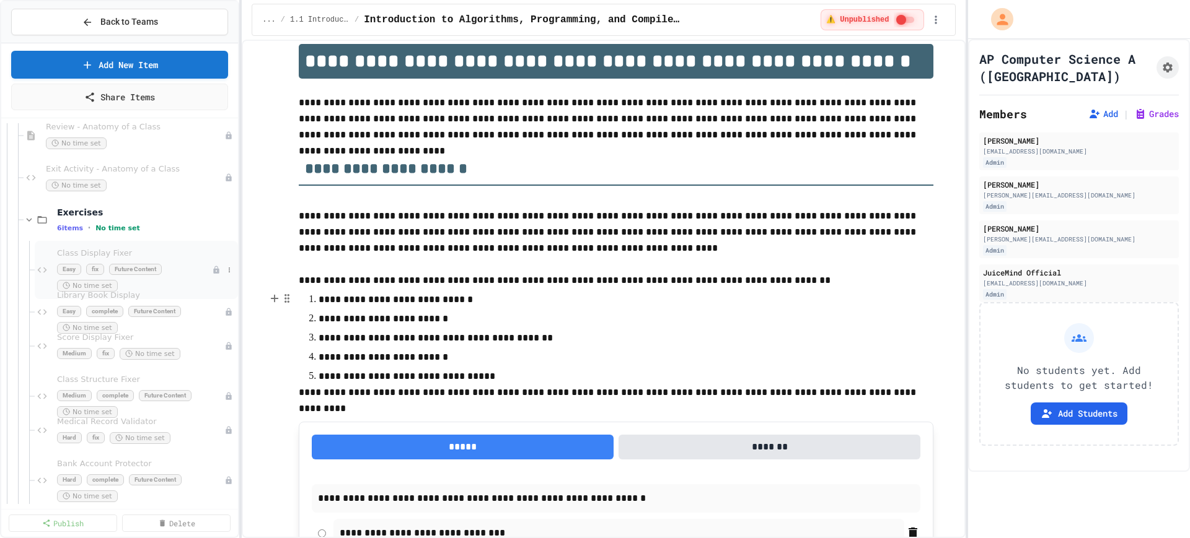
scroll to position [852, 0]
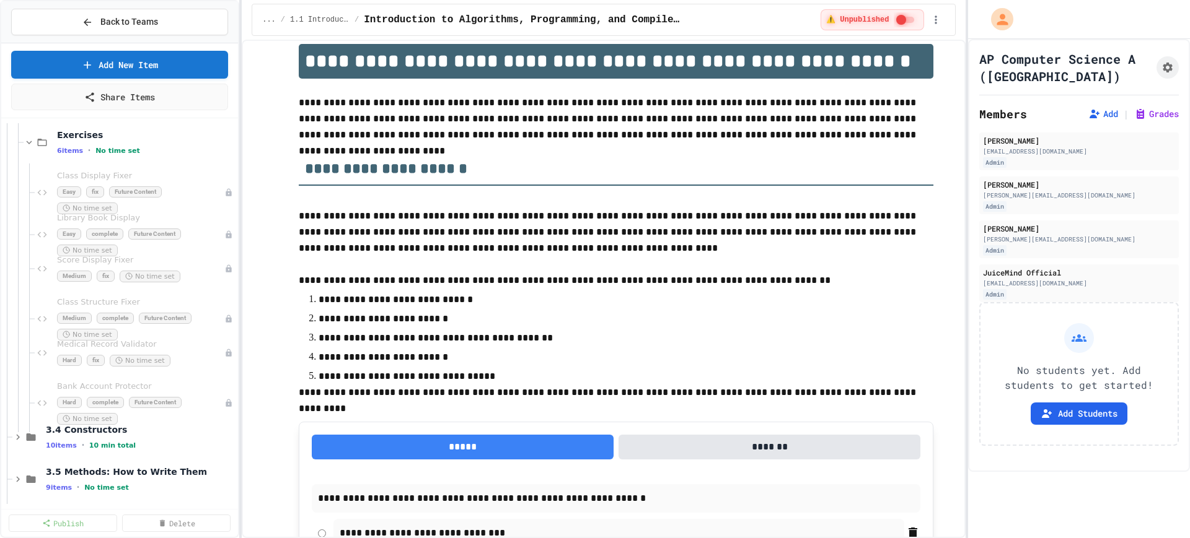
click at [23, 143] on div "Exercises 6 items • No time set" at bounding box center [119, 142] width 237 height 42
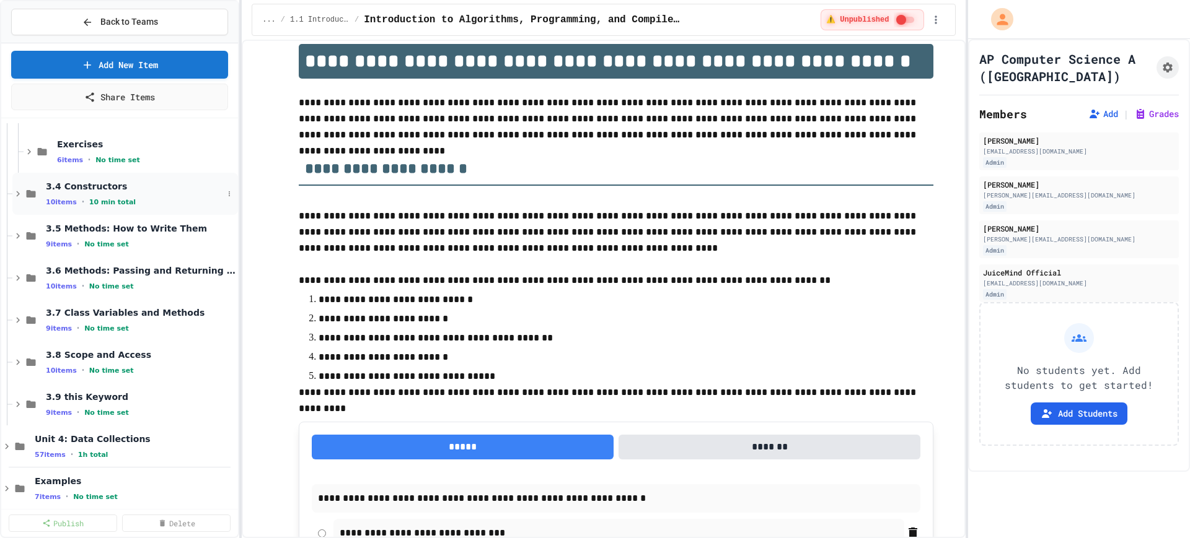
click at [17, 195] on icon at bounding box center [17, 193] width 11 height 11
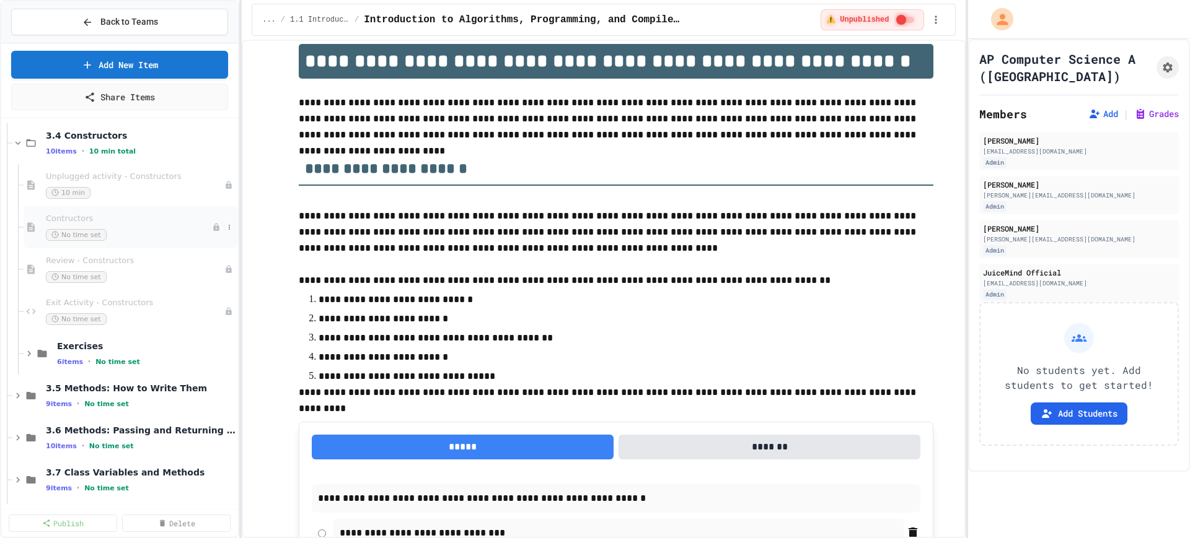
scroll to position [920, 0]
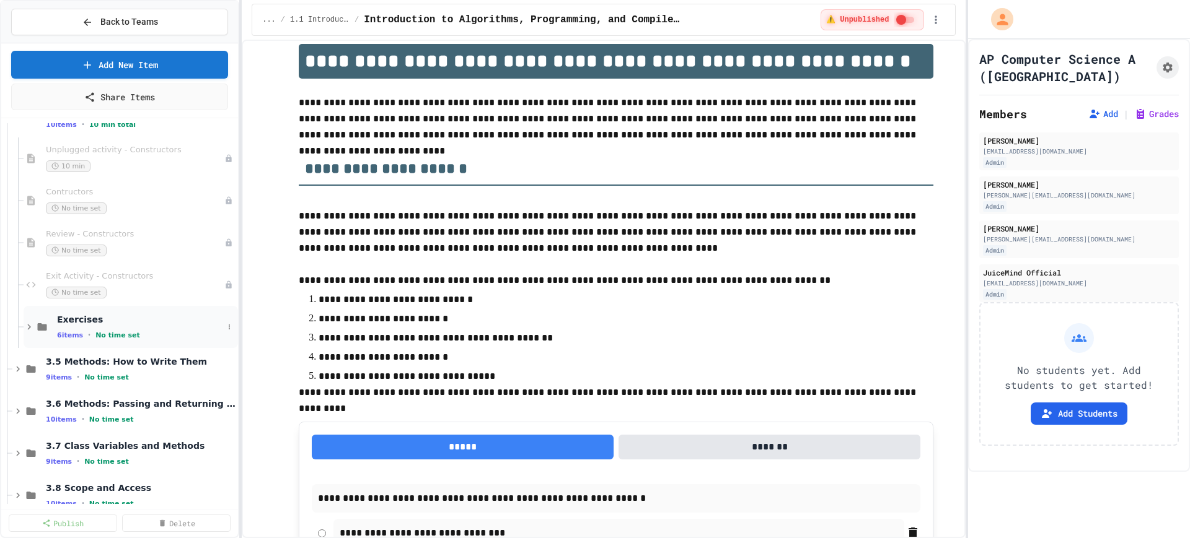
click at [29, 327] on icon at bounding box center [29, 327] width 11 height 11
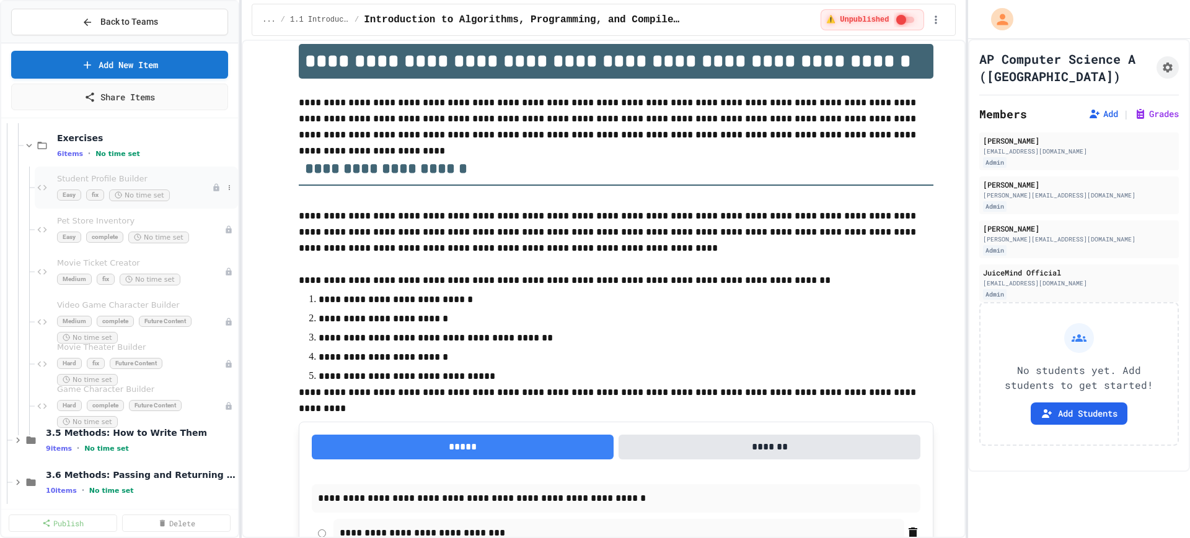
scroll to position [1075, 0]
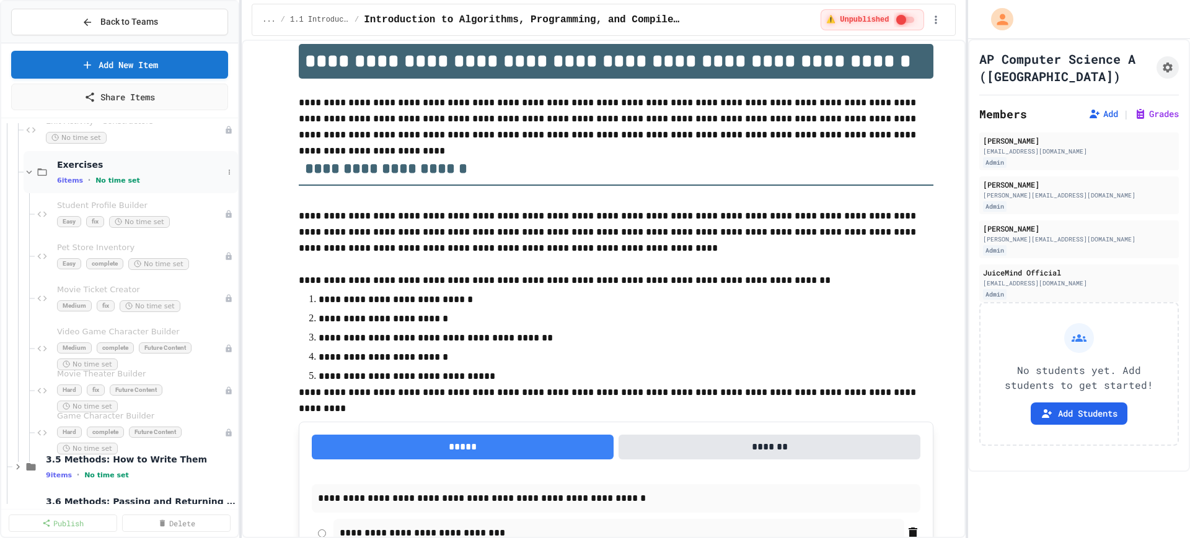
click at [28, 172] on icon at bounding box center [30, 172] width 6 height 4
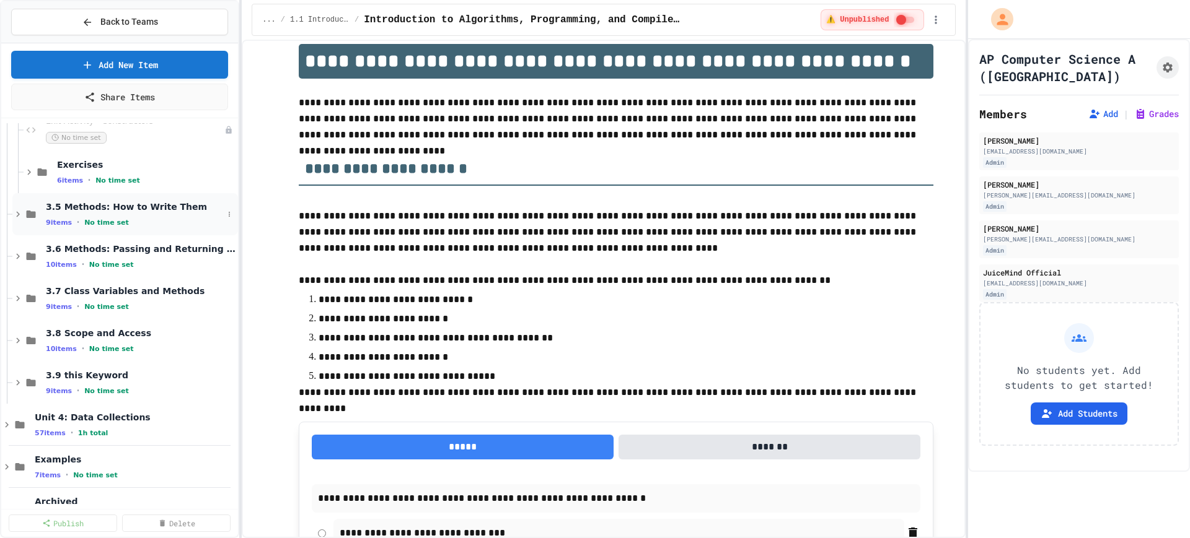
click at [13, 216] on icon at bounding box center [17, 214] width 11 height 11
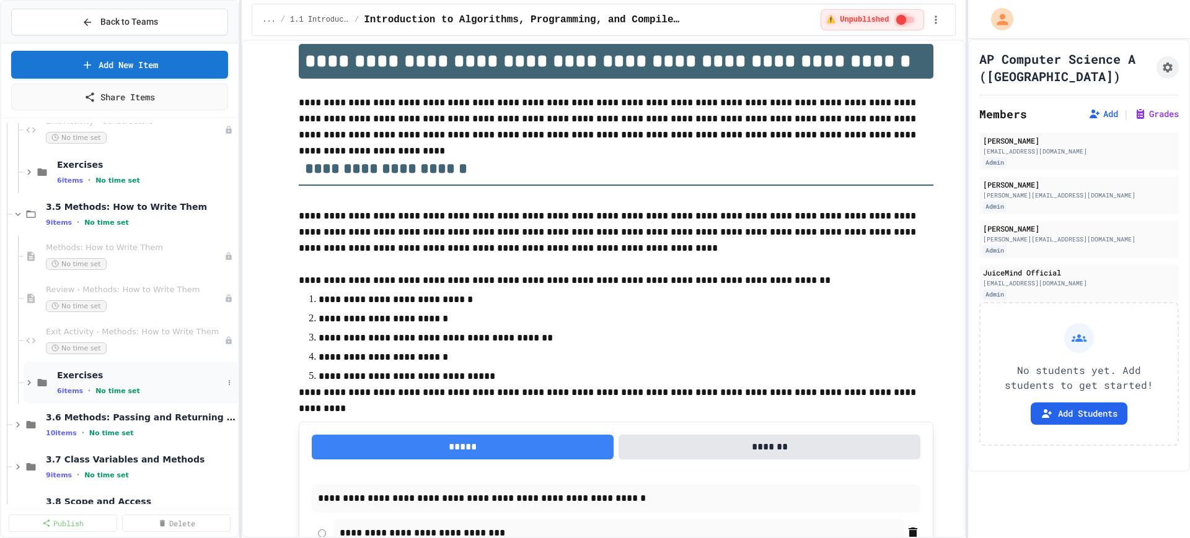
click at [27, 382] on icon at bounding box center [29, 382] width 11 height 11
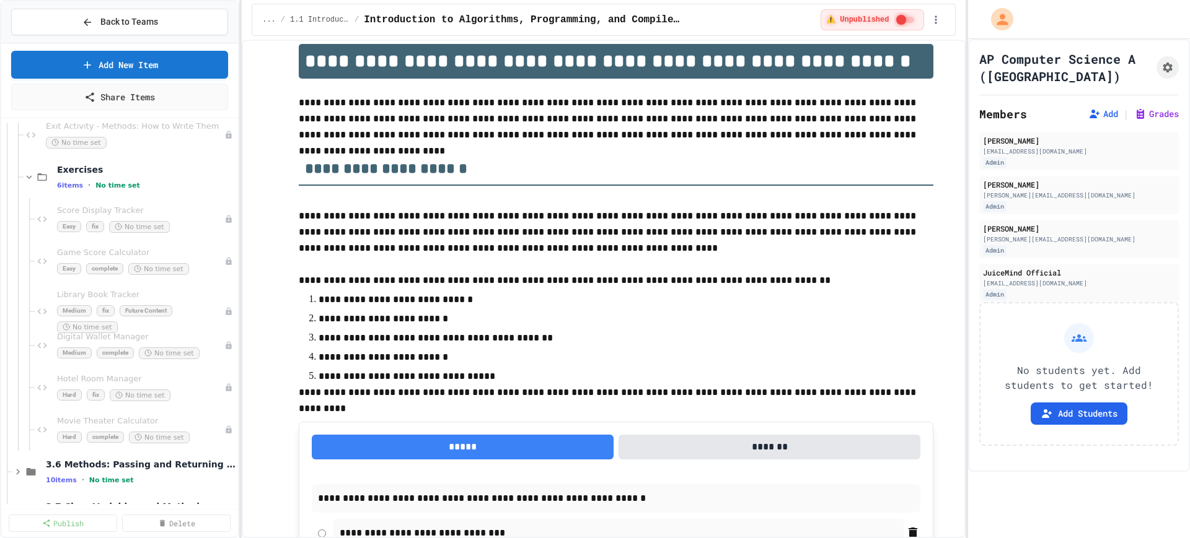
scroll to position [1307, 0]
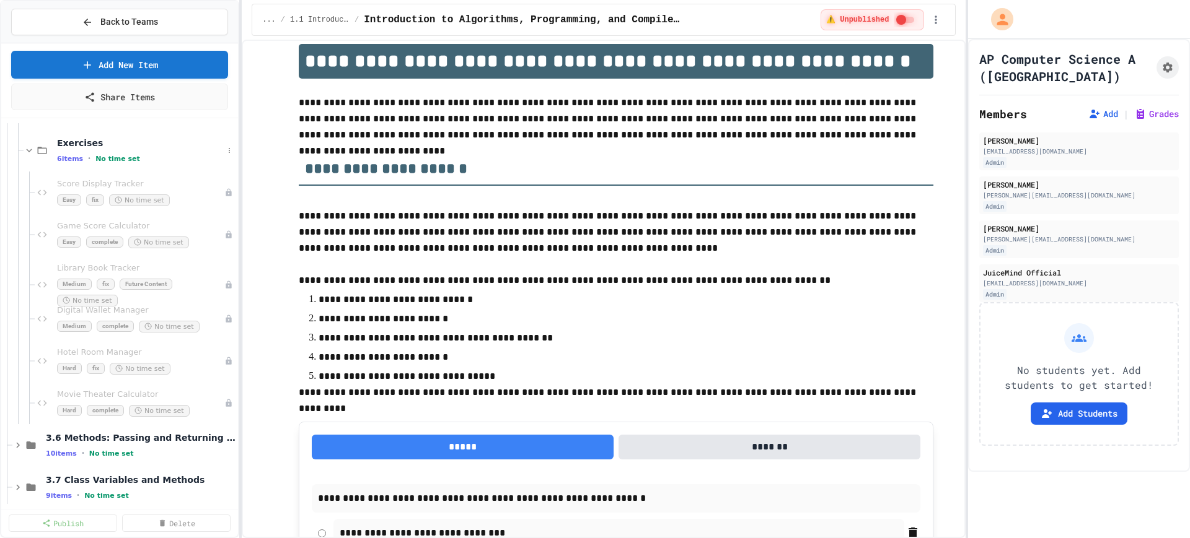
click at [23, 151] on div at bounding box center [21, 151] width 6 height 1
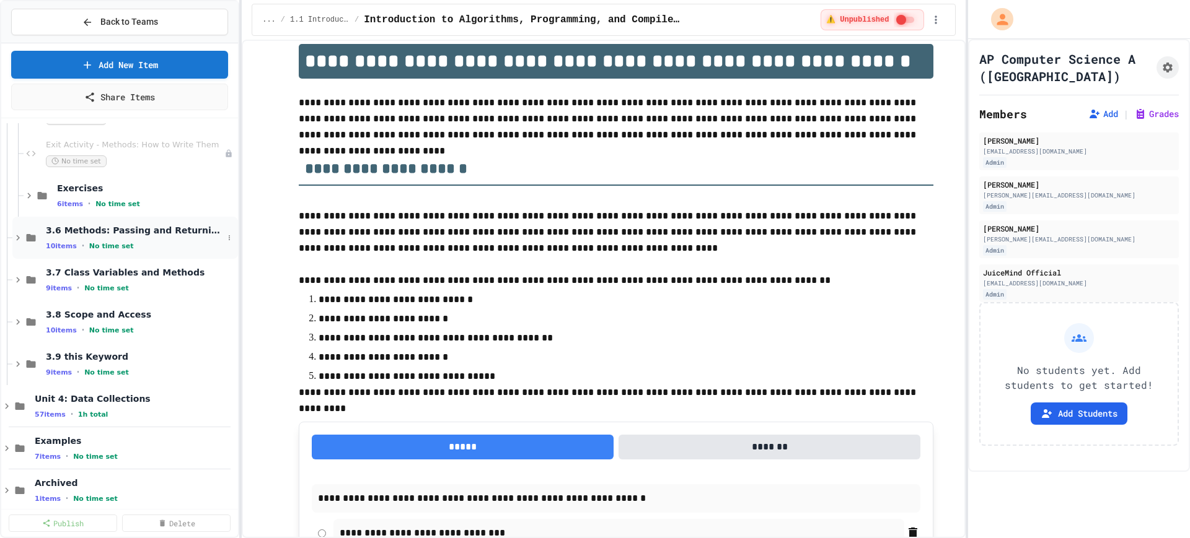
click at [15, 235] on icon at bounding box center [17, 237] width 11 height 11
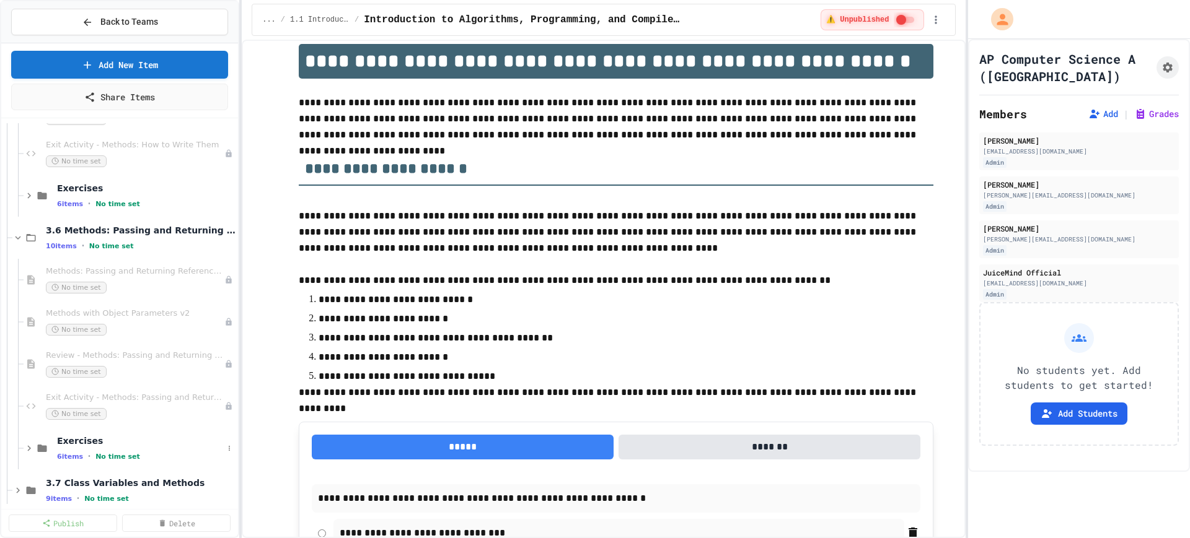
click at [23, 446] on div "Exercises 6 items • No time set" at bounding box center [119, 449] width 237 height 42
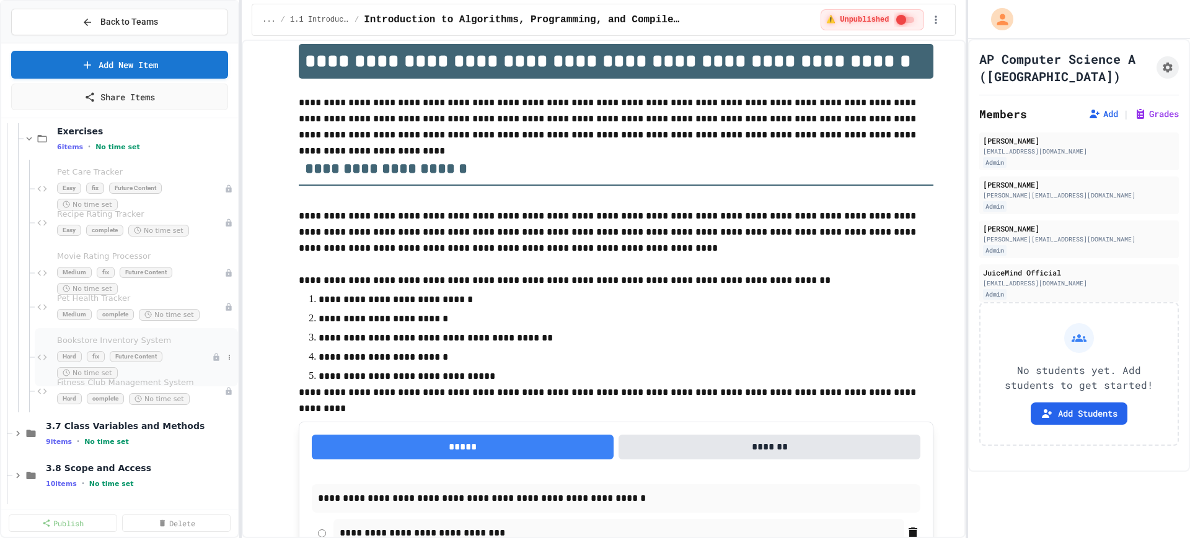
scroll to position [1649, 0]
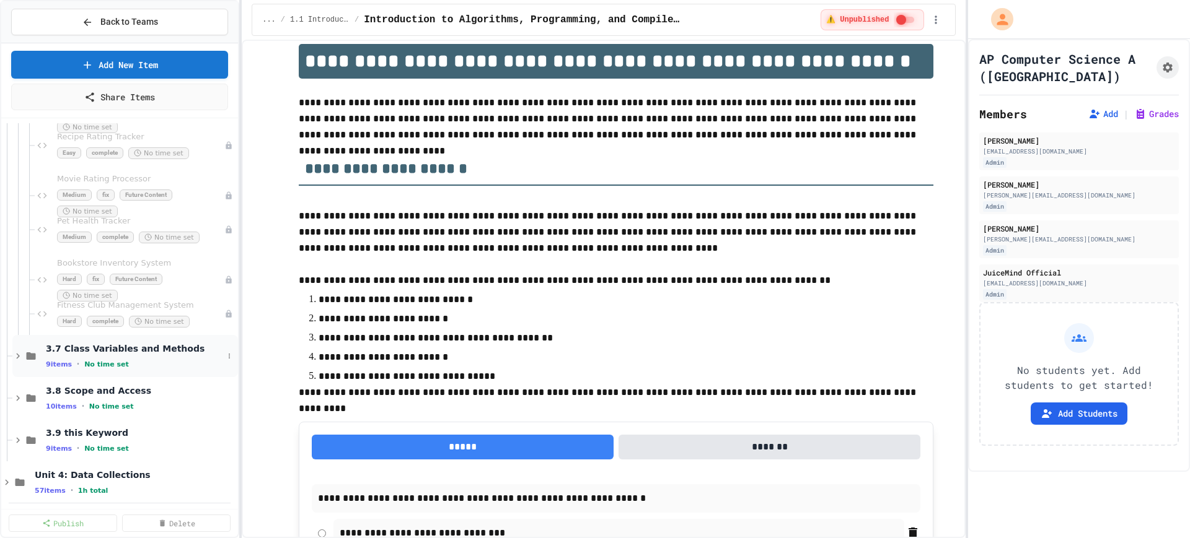
click at [18, 357] on icon at bounding box center [18, 357] width 4 height 6
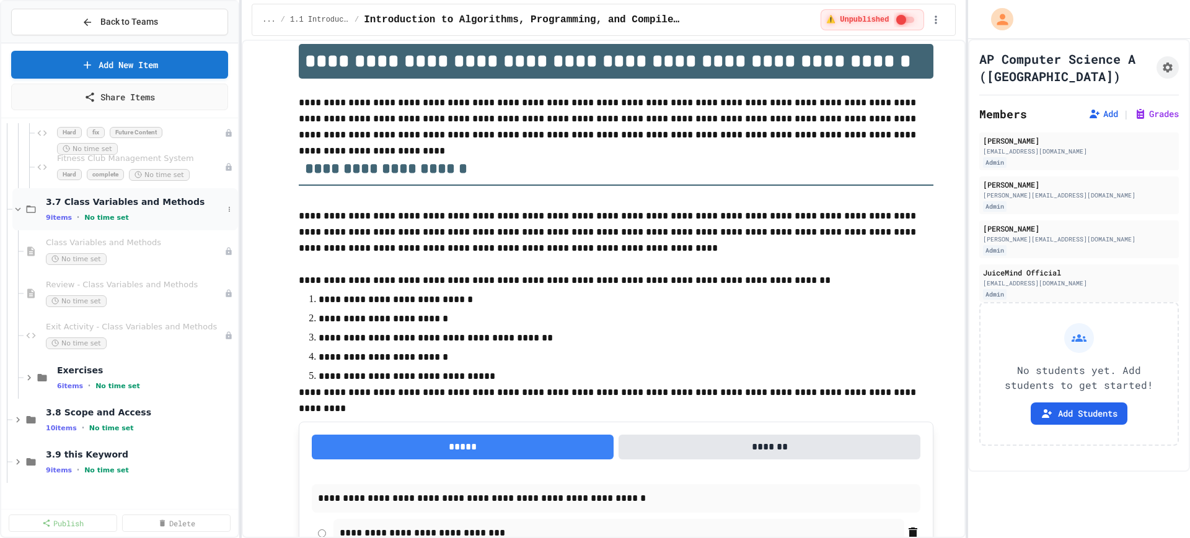
scroll to position [1804, 0]
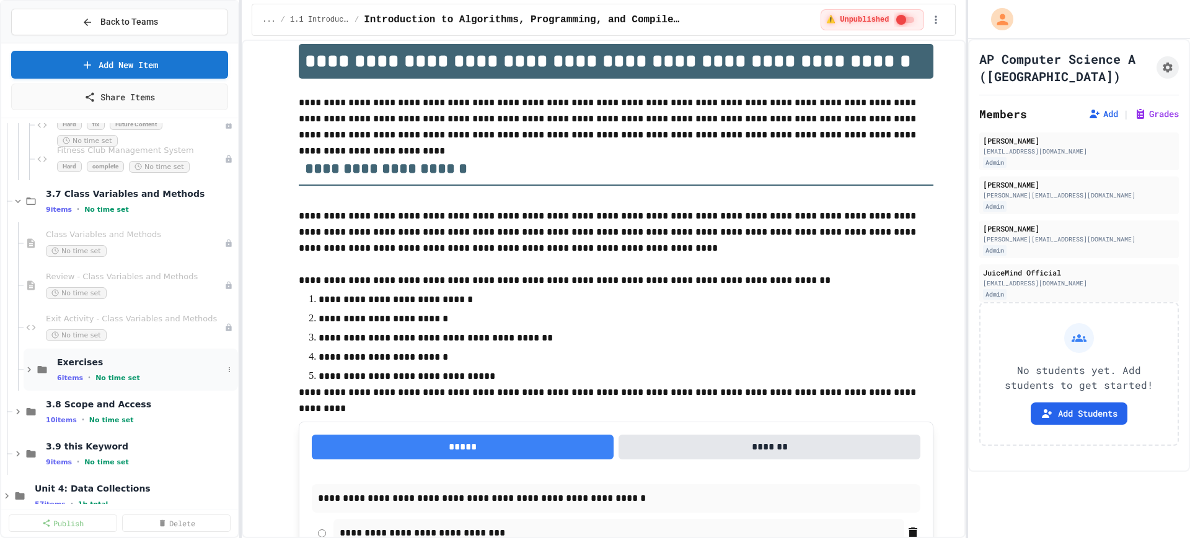
click at [30, 367] on icon at bounding box center [29, 369] width 11 height 11
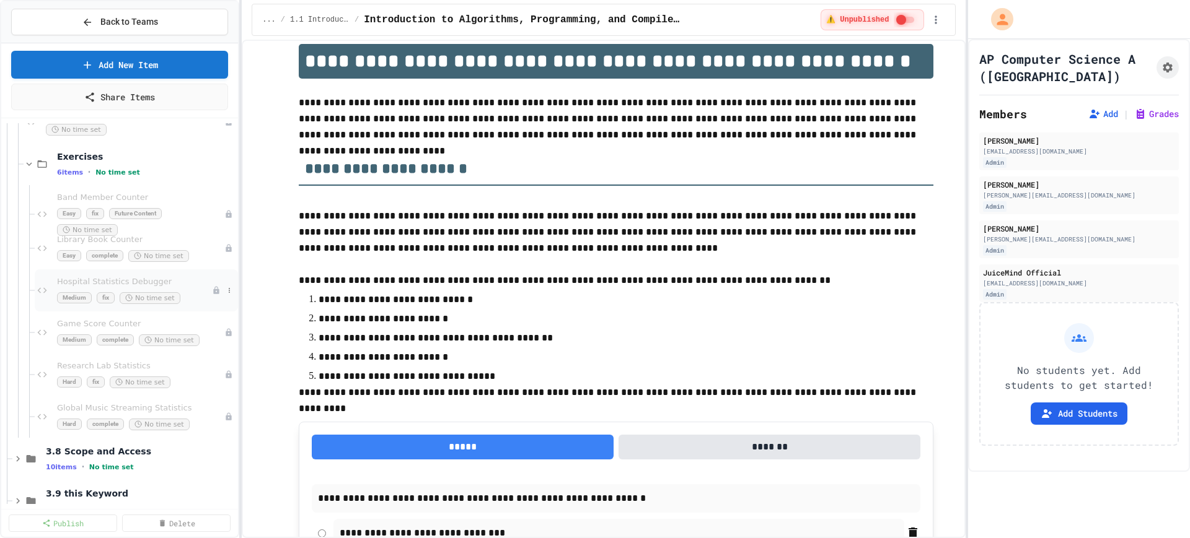
scroll to position [2037, 0]
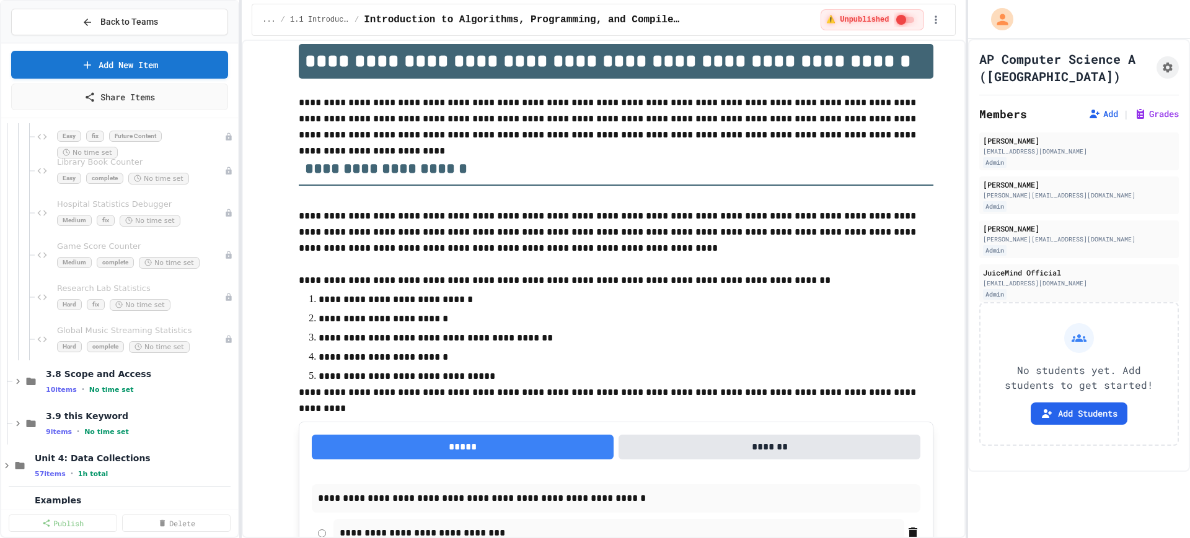
scroll to position [2114, 0]
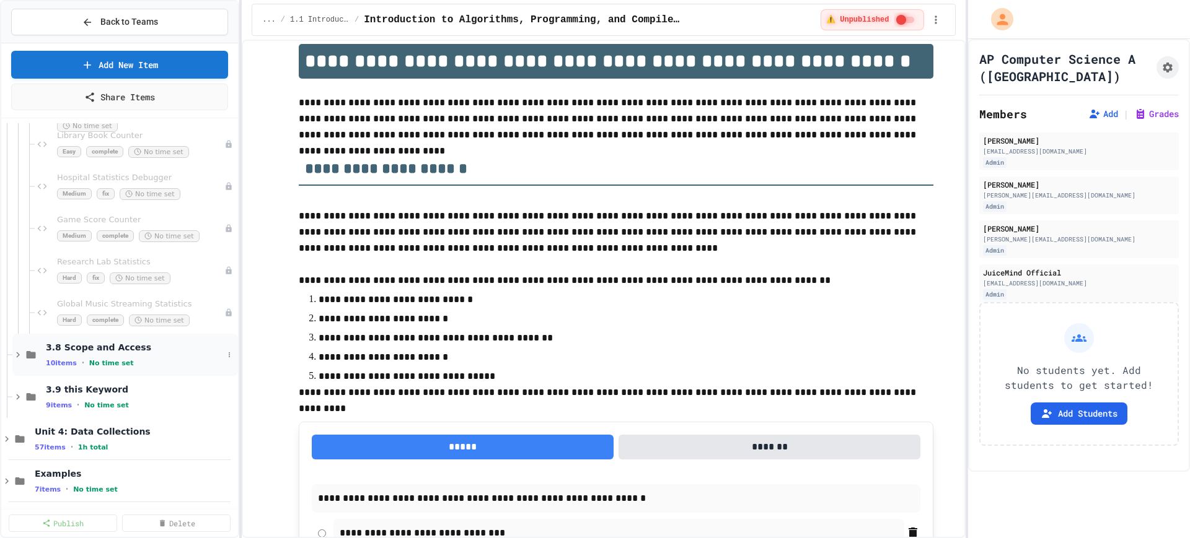
click at [15, 357] on icon at bounding box center [17, 354] width 11 height 11
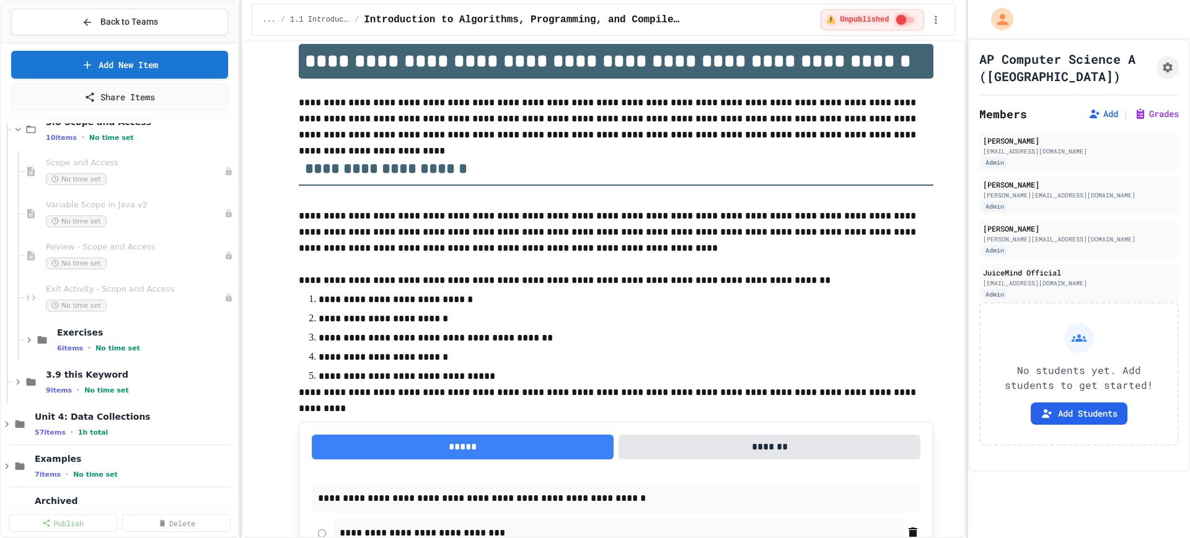
scroll to position [2346, 0]
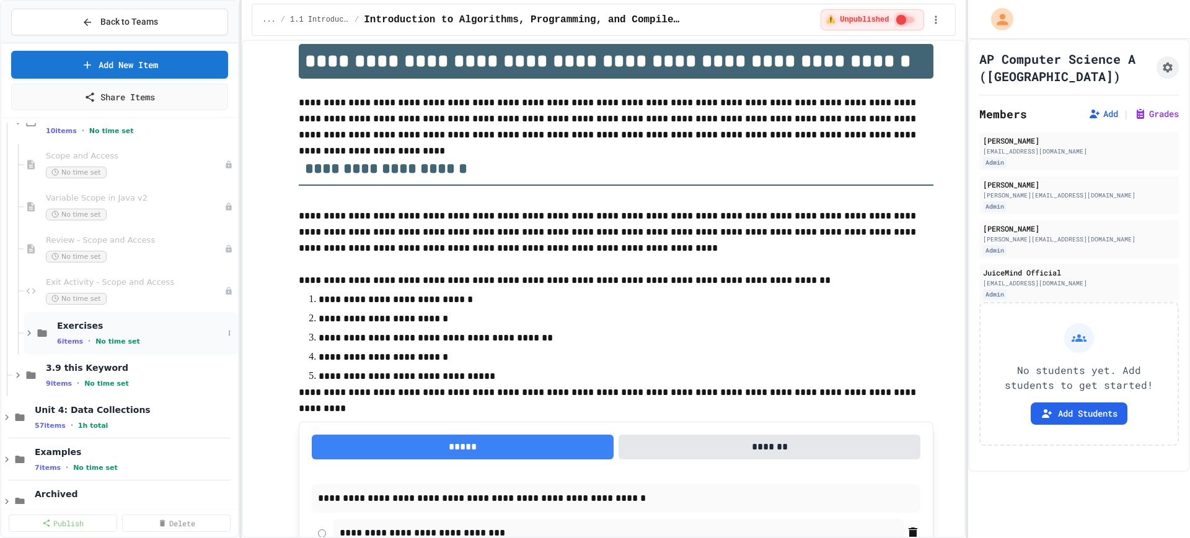
click at [25, 335] on icon at bounding box center [29, 333] width 11 height 11
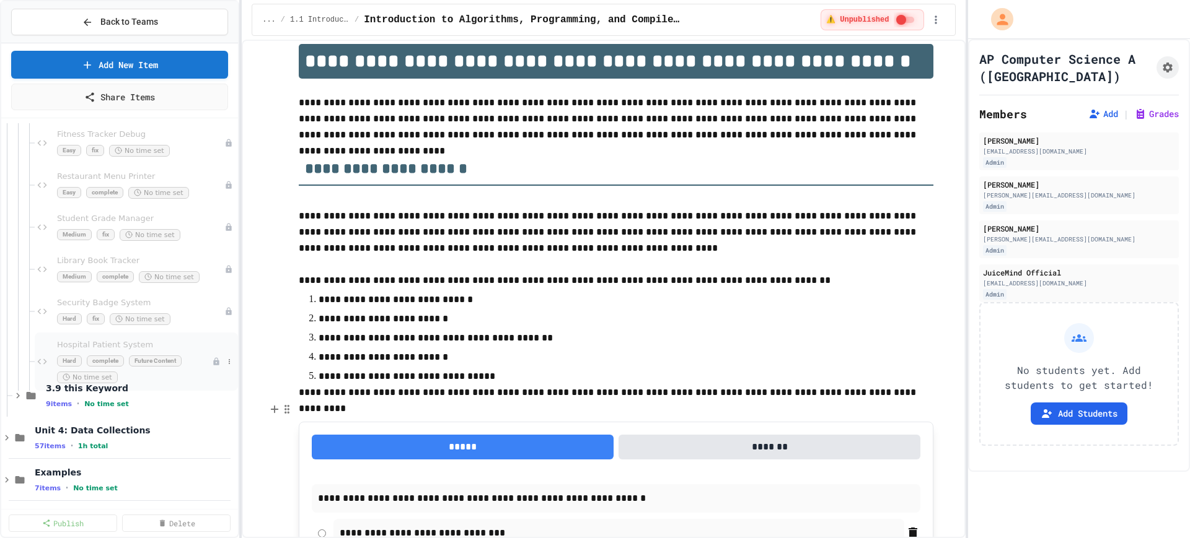
scroll to position [2625, 0]
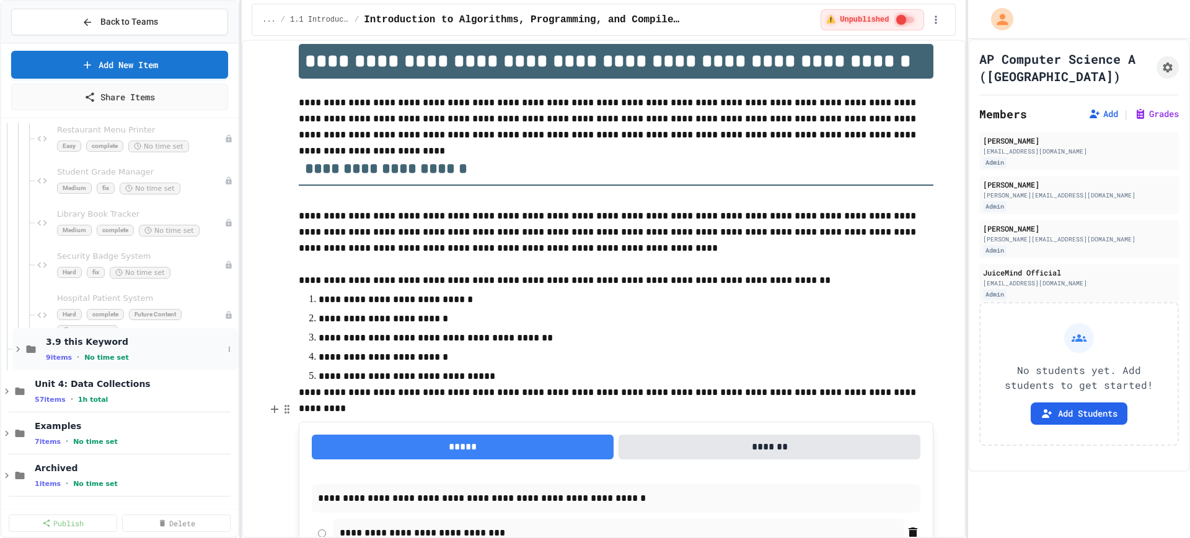
click at [19, 348] on icon at bounding box center [17, 349] width 11 height 11
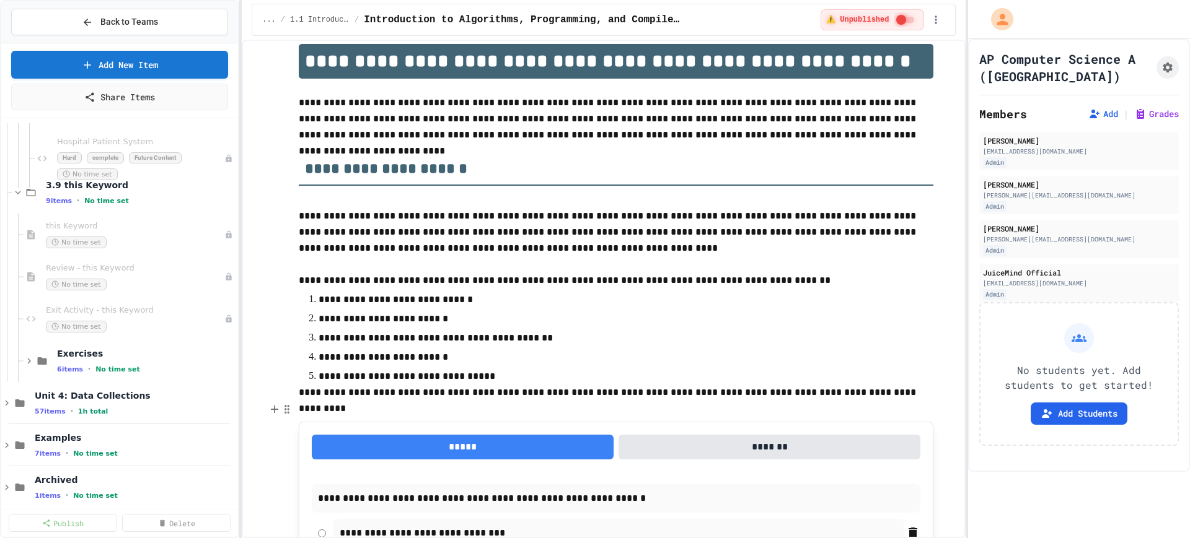
scroll to position [2794, 0]
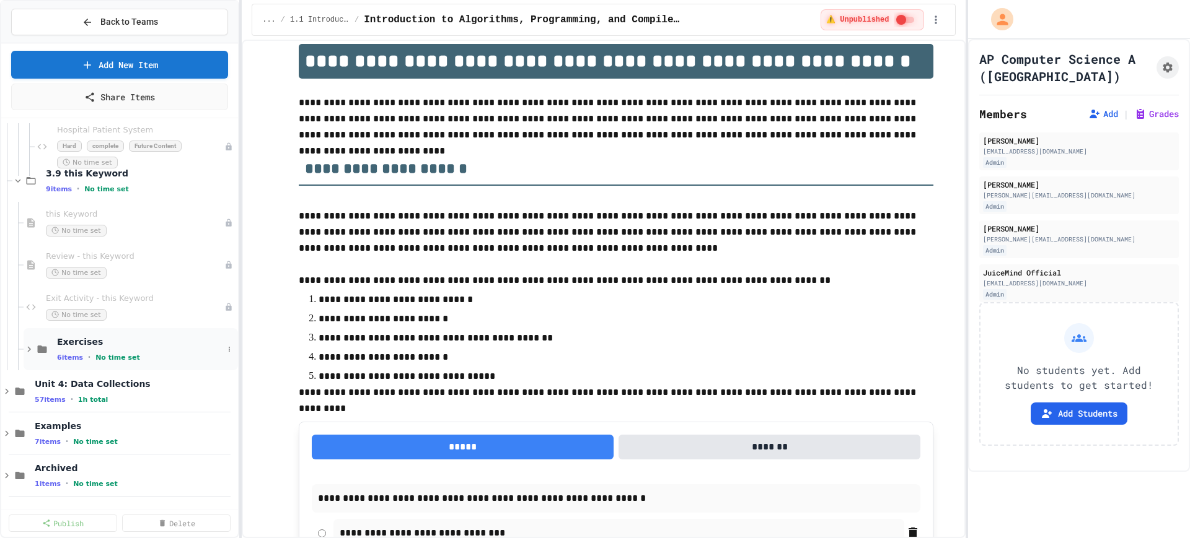
click at [29, 354] on icon at bounding box center [29, 349] width 11 height 11
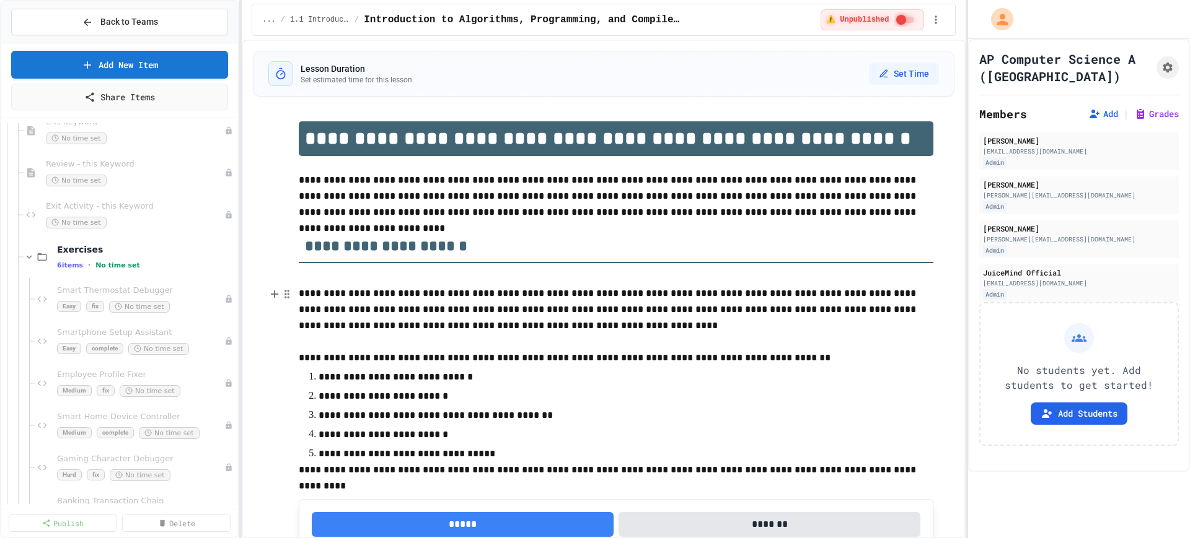
scroll to position [2871, 0]
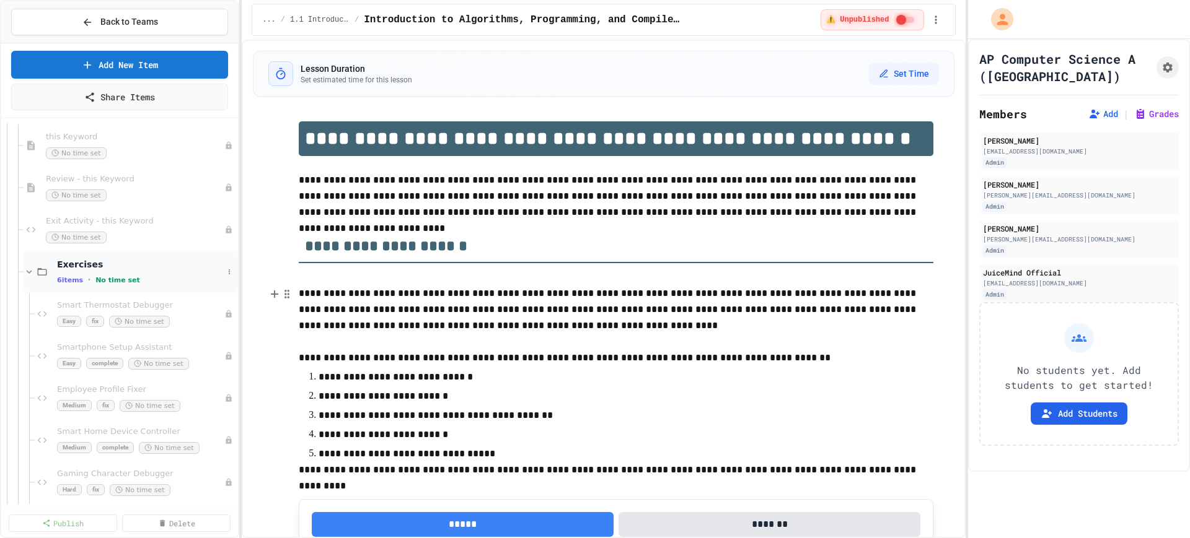
click at [27, 273] on icon at bounding box center [29, 271] width 11 height 11
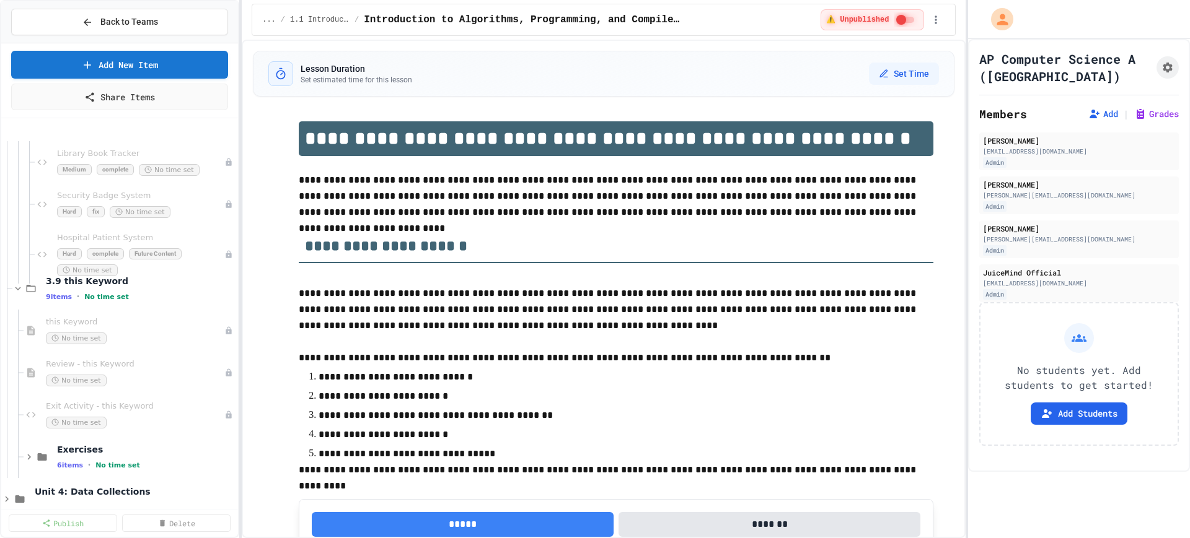
scroll to position [2561, 0]
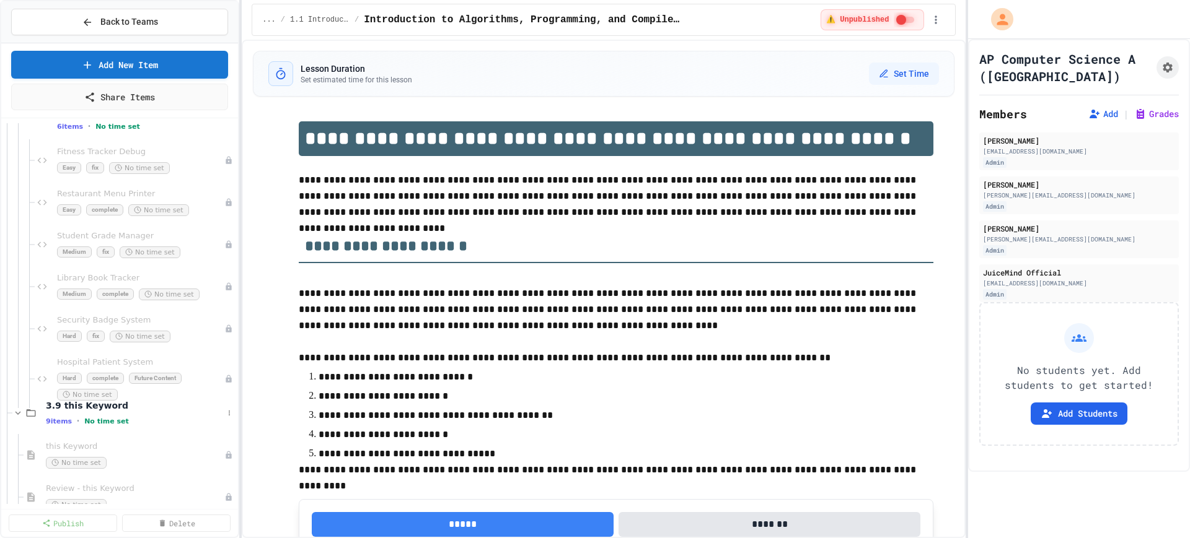
click at [10, 413] on div at bounding box center [10, 413] width 6 height 1
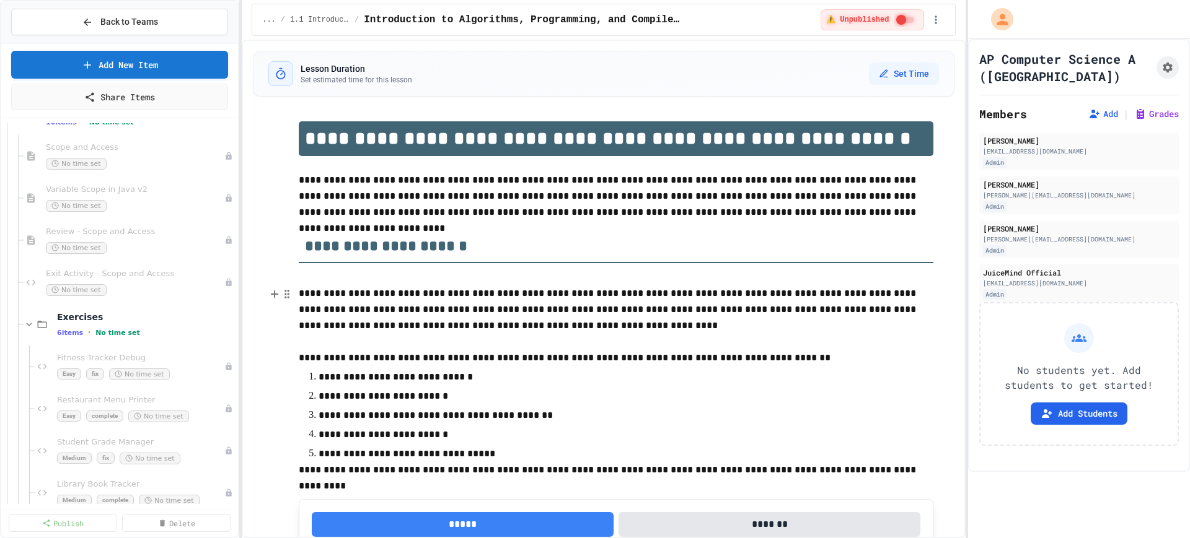
scroll to position [2329, 0]
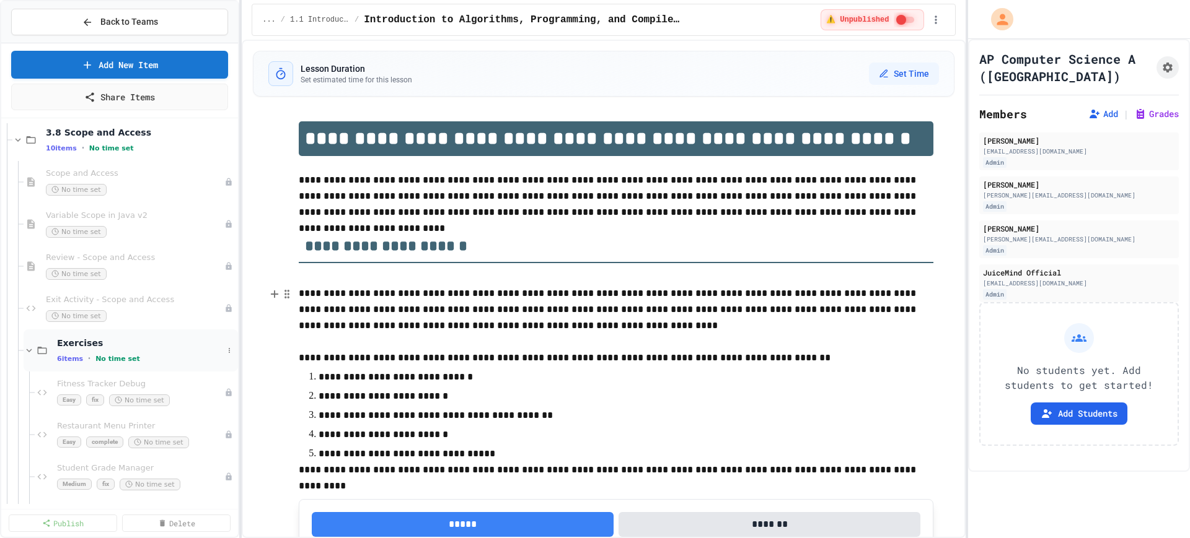
click at [28, 349] on icon at bounding box center [29, 350] width 11 height 11
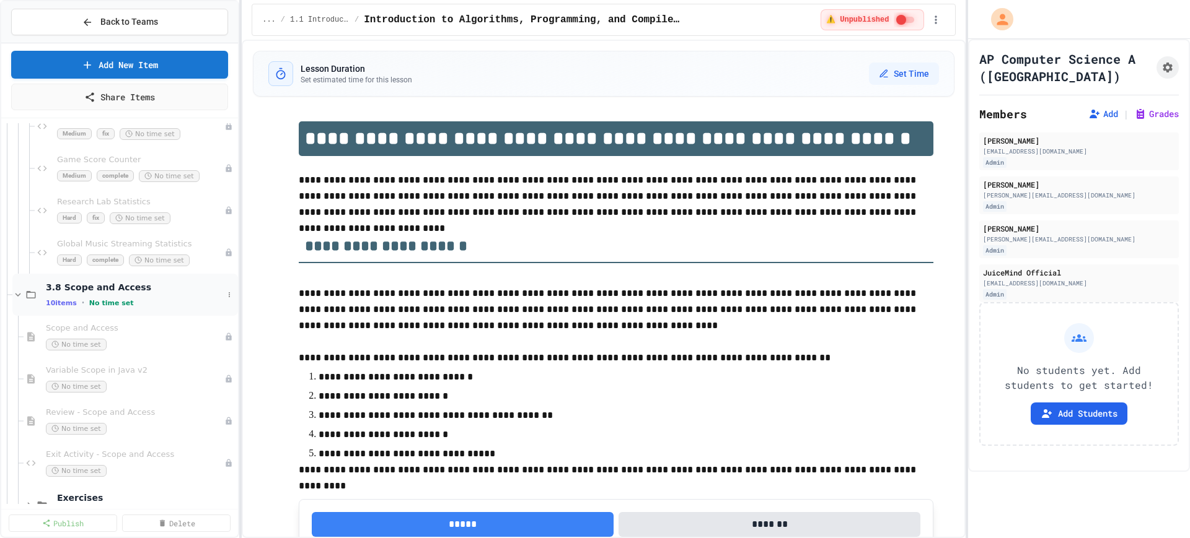
click at [15, 297] on icon at bounding box center [17, 294] width 11 height 11
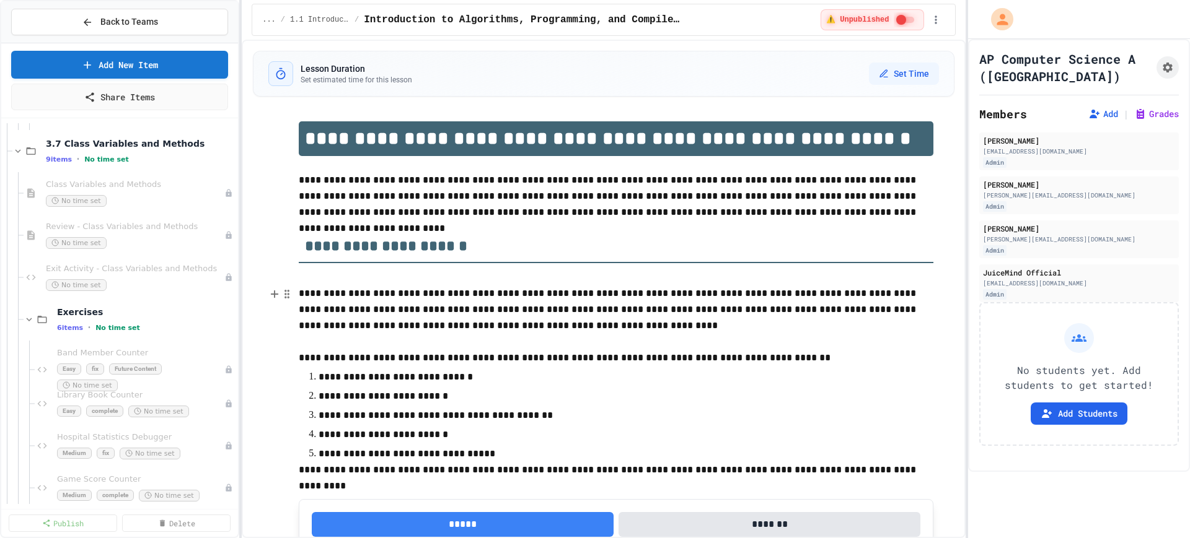
scroll to position [1852, 0]
click at [24, 323] on icon at bounding box center [29, 322] width 11 height 11
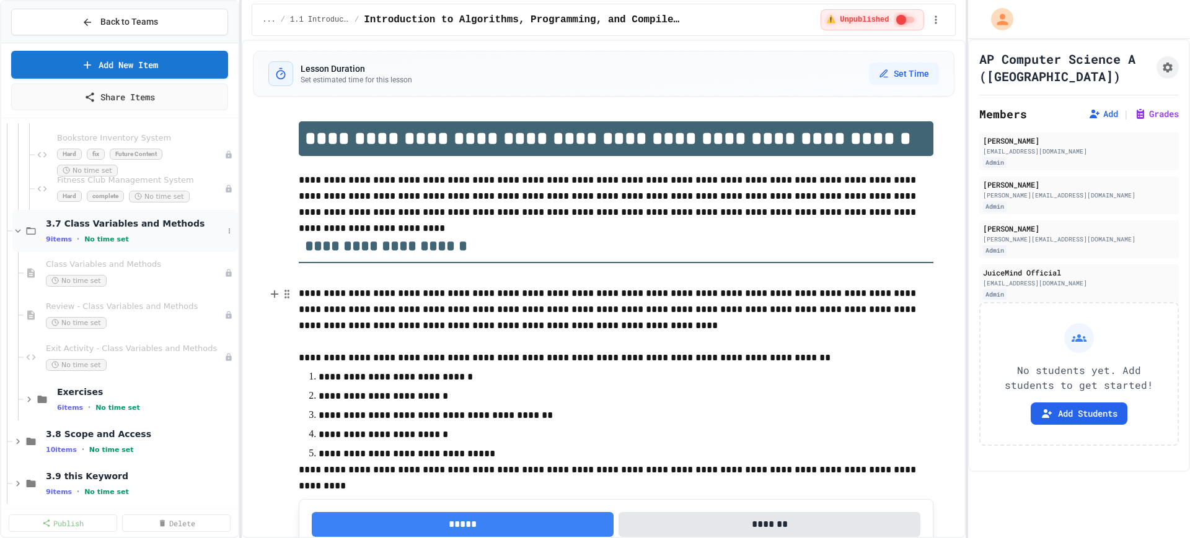
click at [17, 234] on icon at bounding box center [17, 231] width 11 height 11
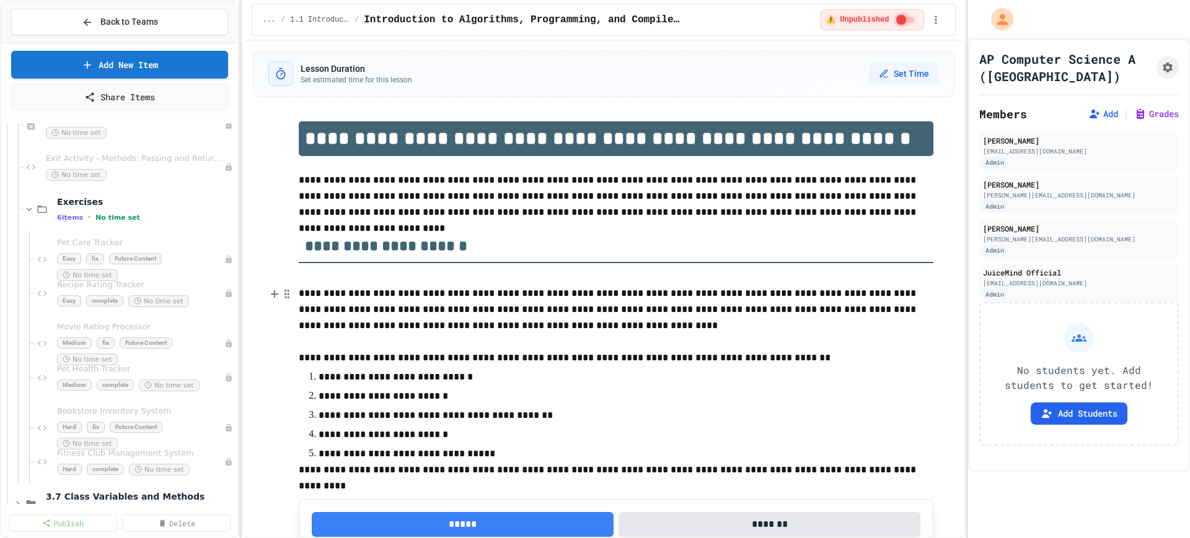
scroll to position [1353, 0]
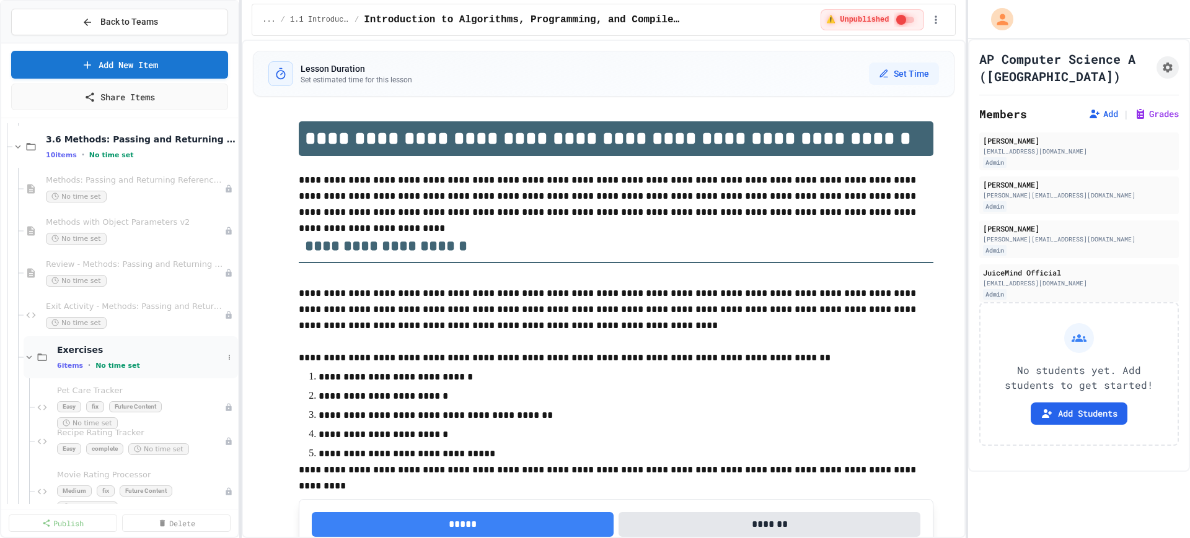
click at [25, 353] on icon at bounding box center [29, 357] width 11 height 11
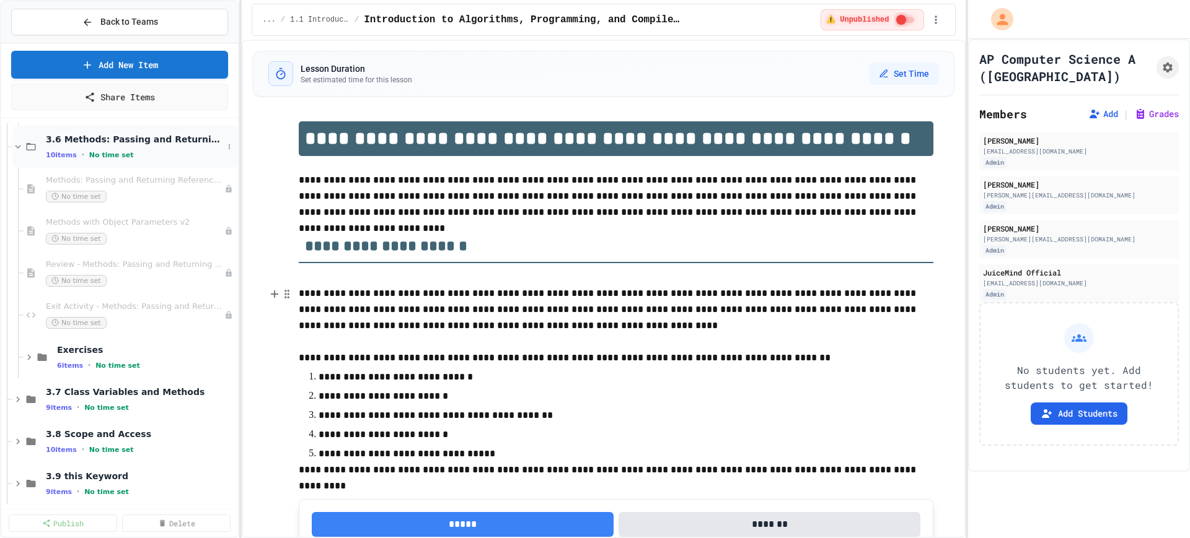
click at [13, 143] on icon at bounding box center [17, 146] width 11 height 11
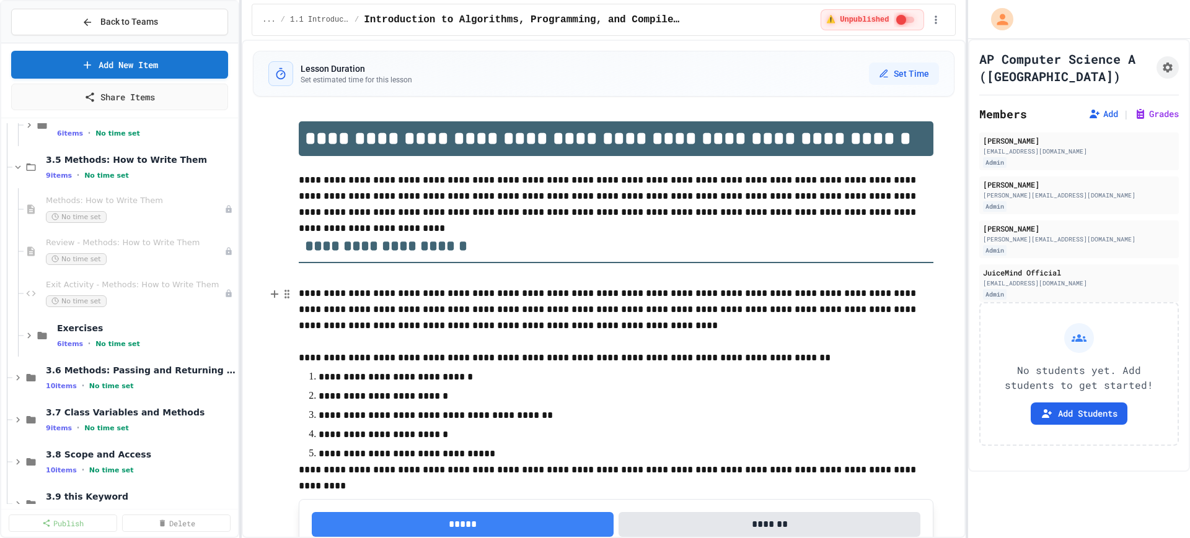
scroll to position [1045, 0]
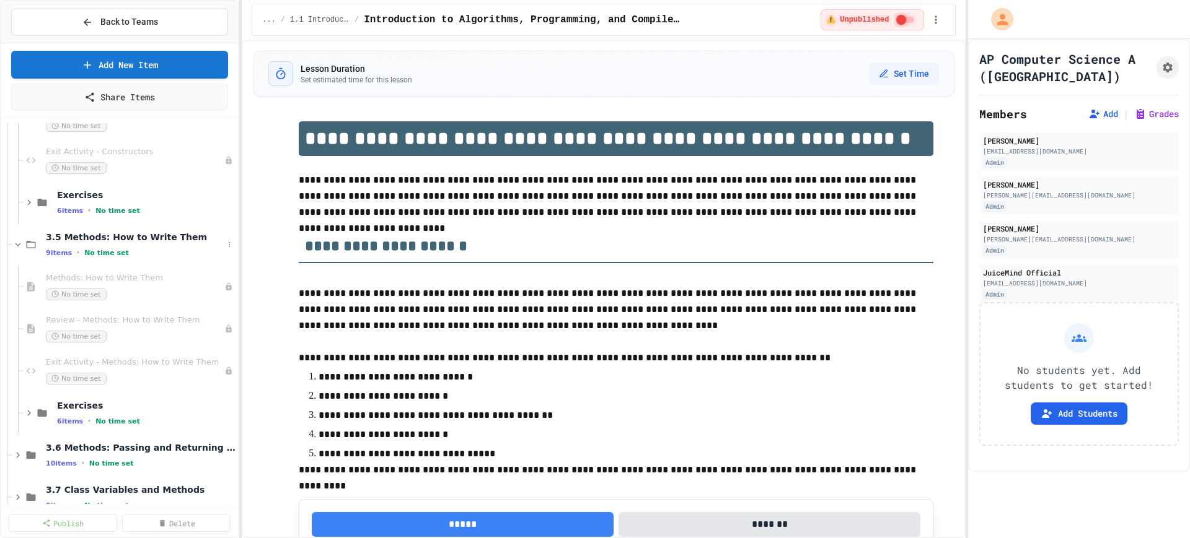
click at [11, 244] on div "3.5 Methods: How to Write Them 9 items • No time set" at bounding box center [119, 245] width 237 height 42
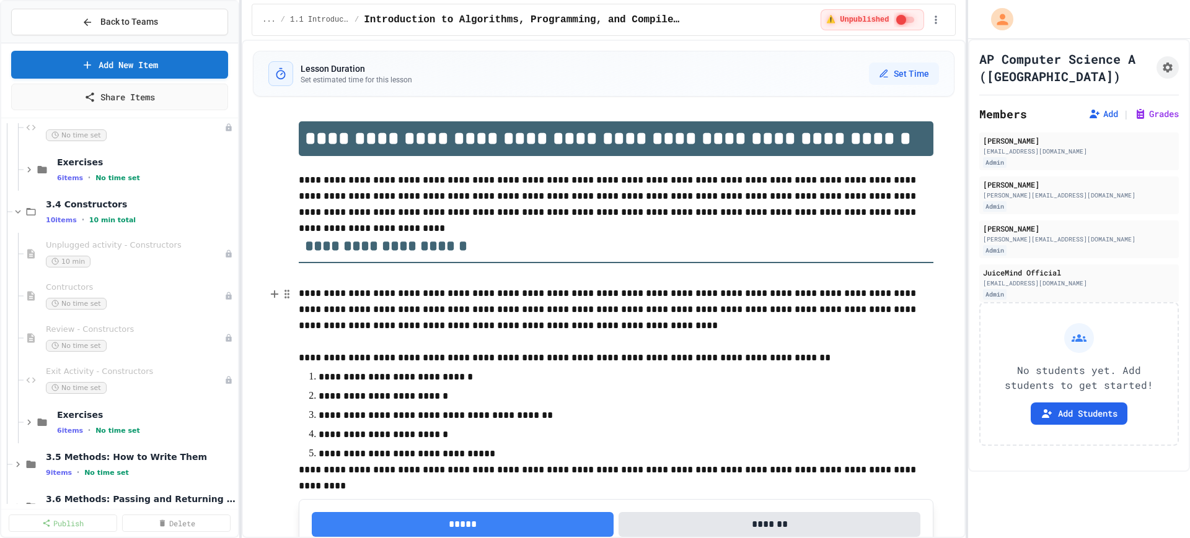
scroll to position [812, 0]
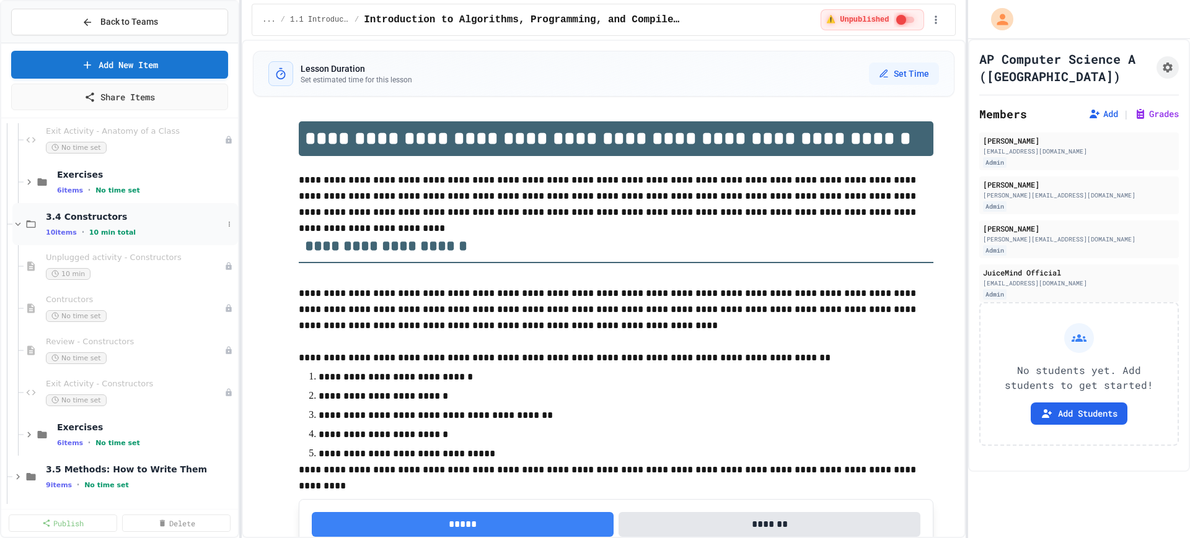
click at [19, 227] on icon at bounding box center [17, 224] width 11 height 11
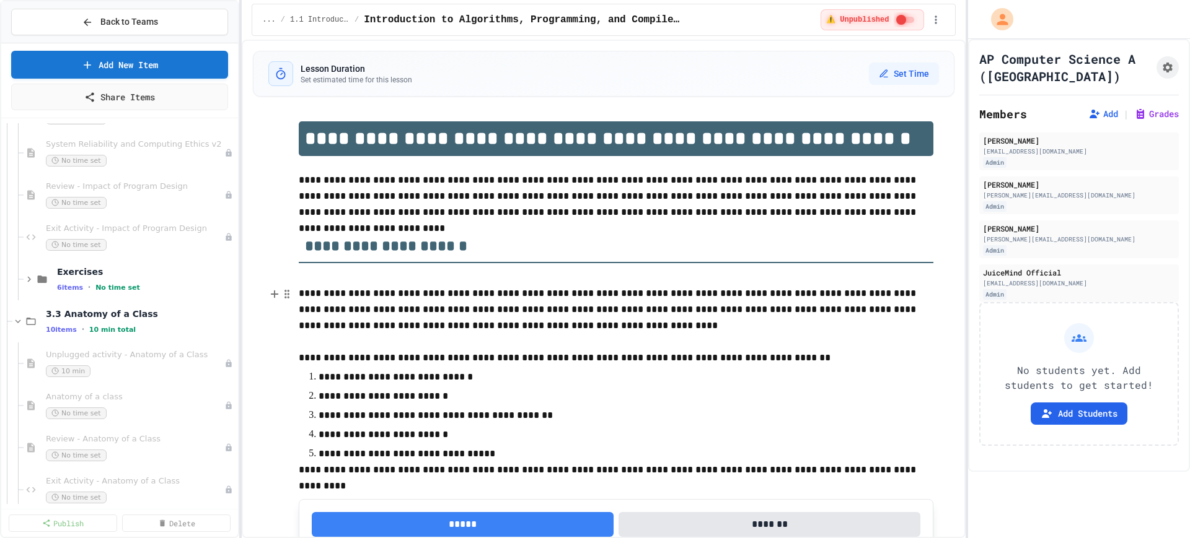
scroll to position [425, 0]
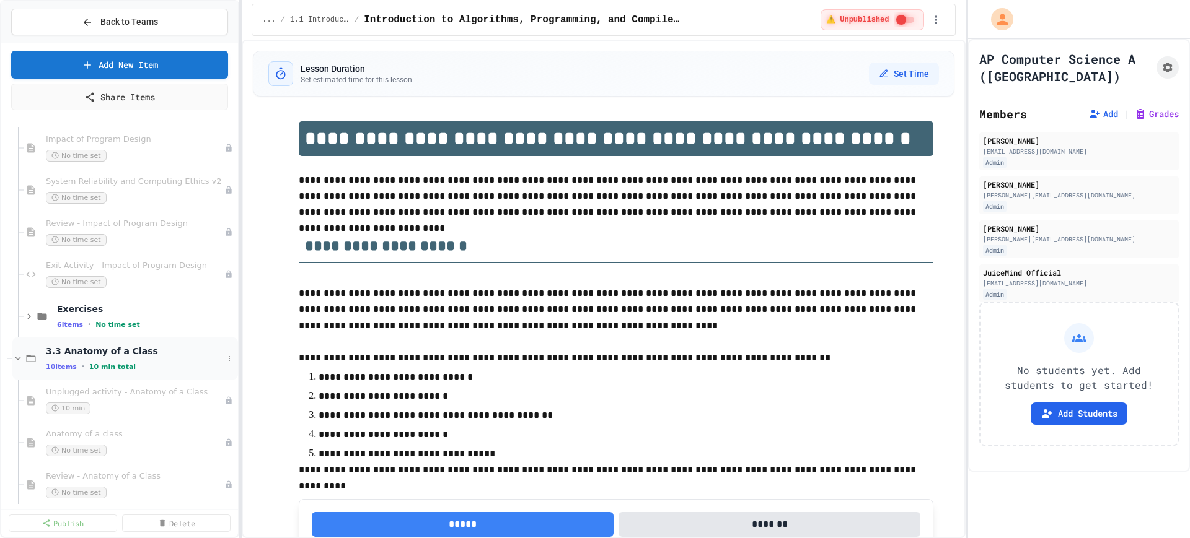
click at [19, 356] on icon at bounding box center [17, 358] width 11 height 11
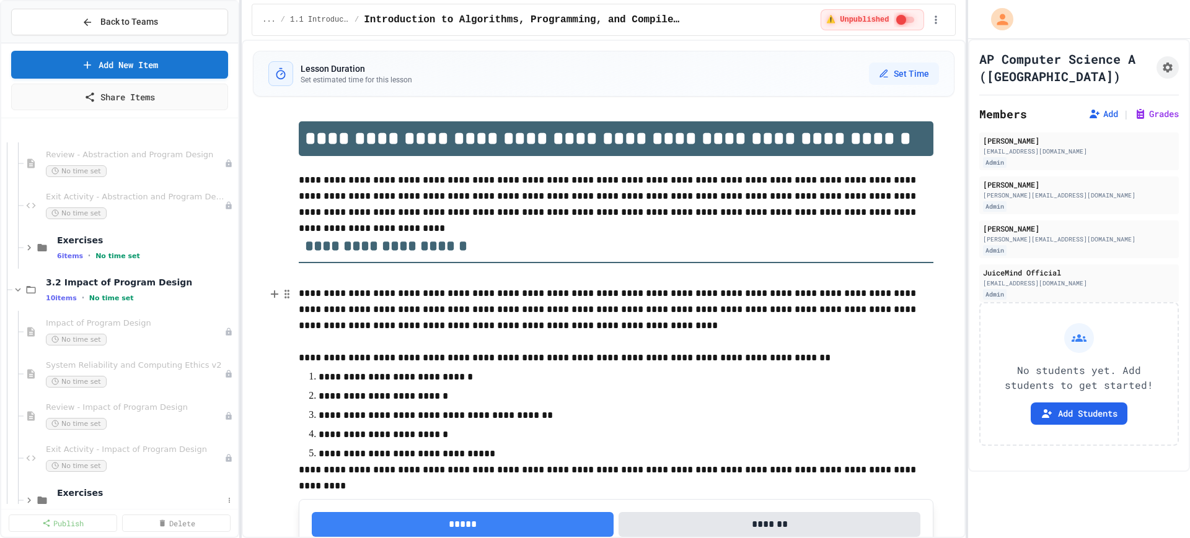
scroll to position [193, 0]
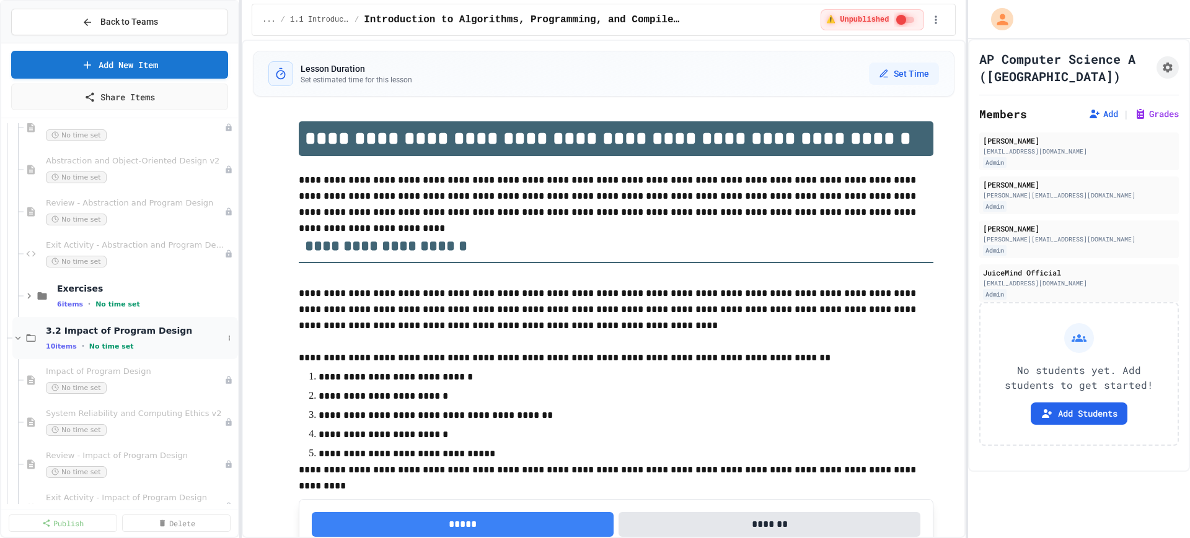
click at [13, 329] on div "3.2 Impact of Program Design 10 items • No time set" at bounding box center [125, 338] width 226 height 42
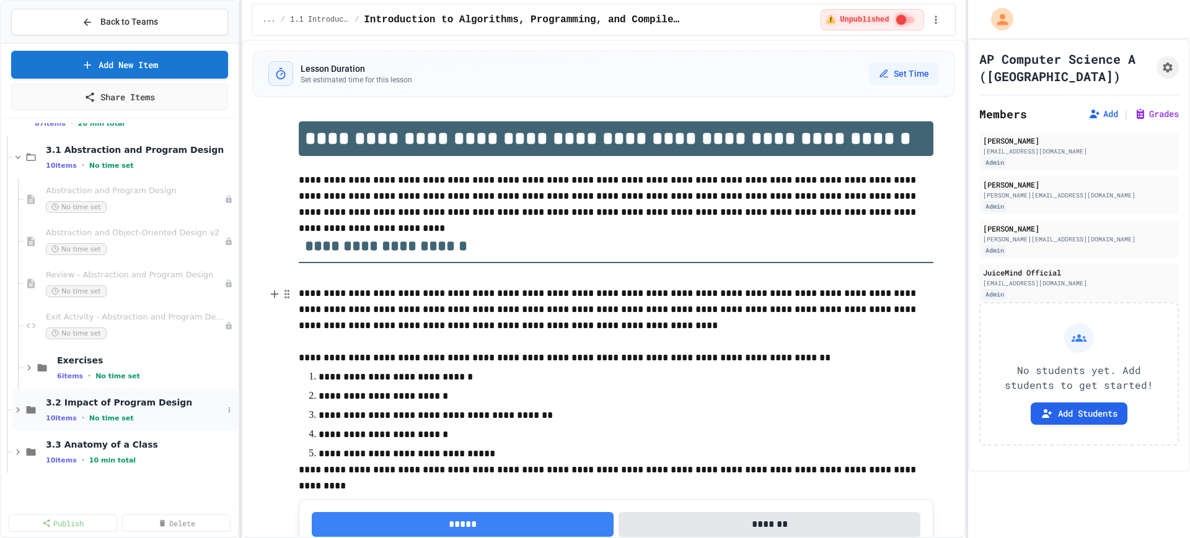
scroll to position [38, 0]
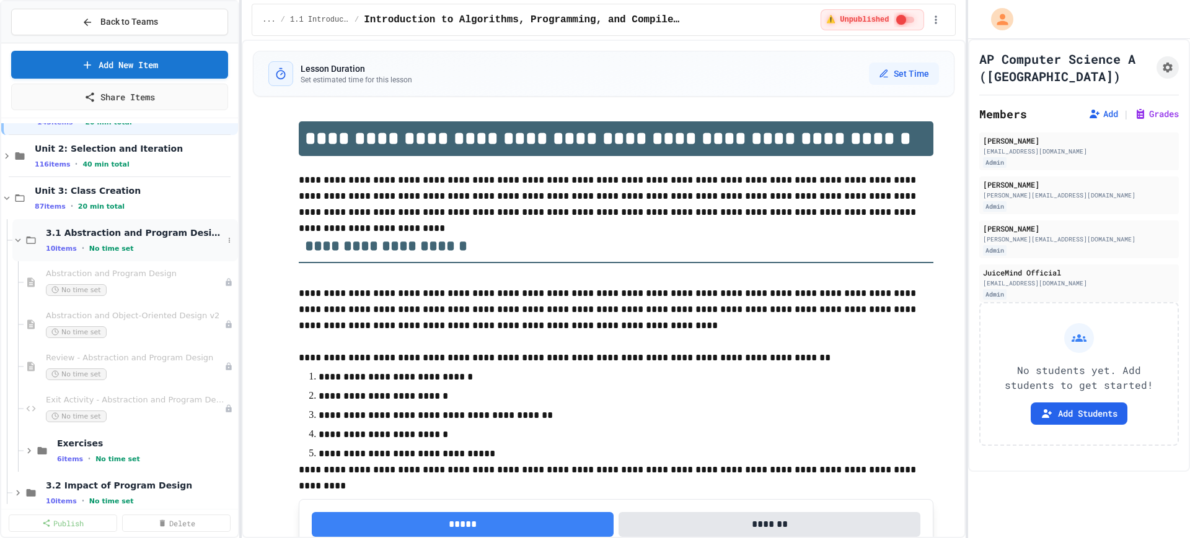
click at [13, 240] on icon at bounding box center [17, 240] width 11 height 11
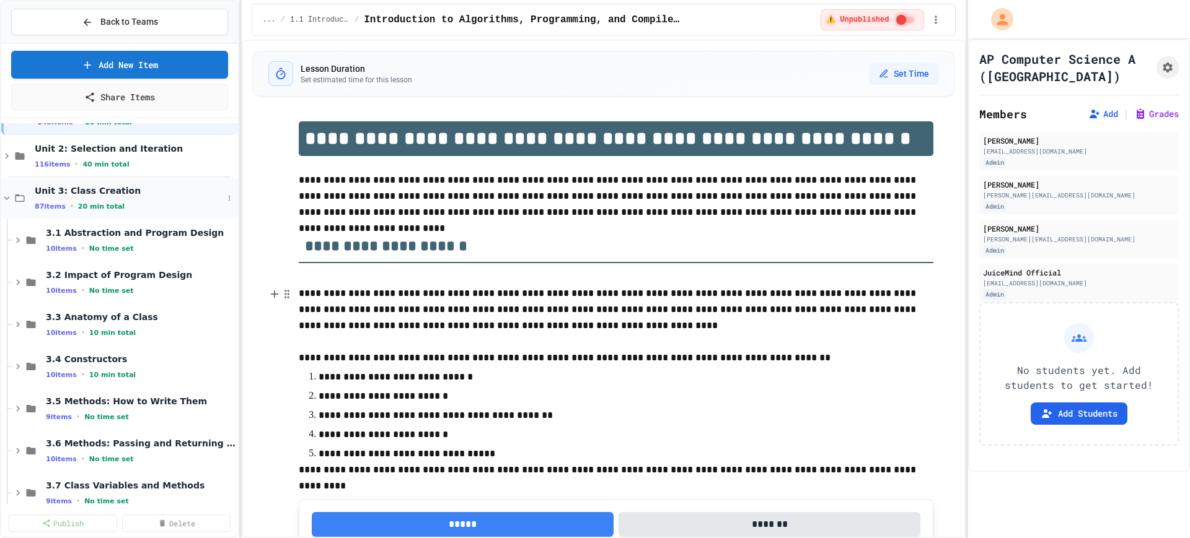
click at [9, 198] on icon at bounding box center [7, 198] width 6 height 4
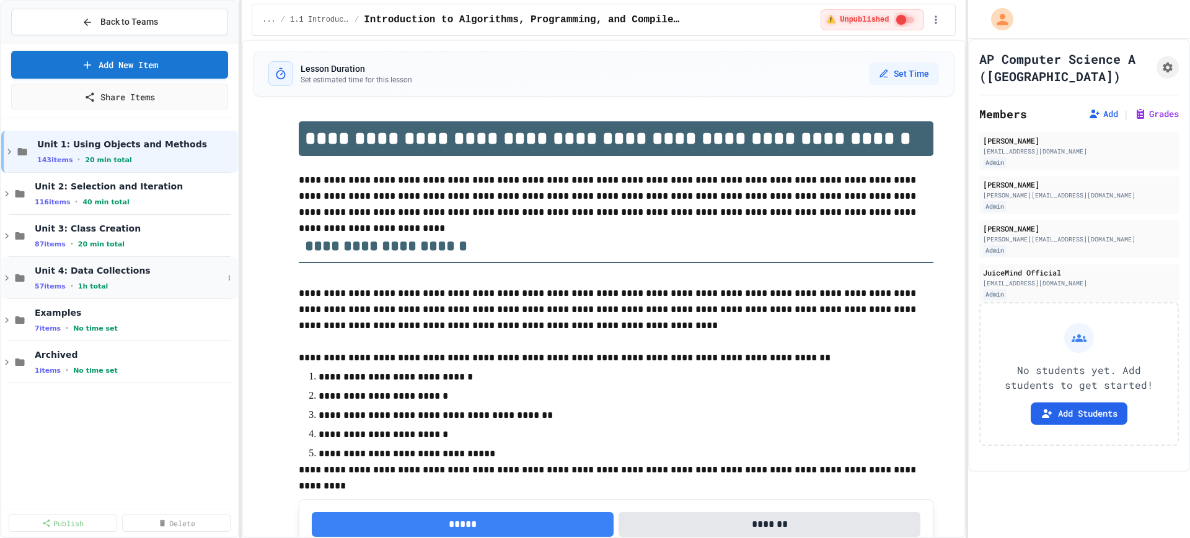
click at [7, 283] on icon at bounding box center [6, 278] width 11 height 11
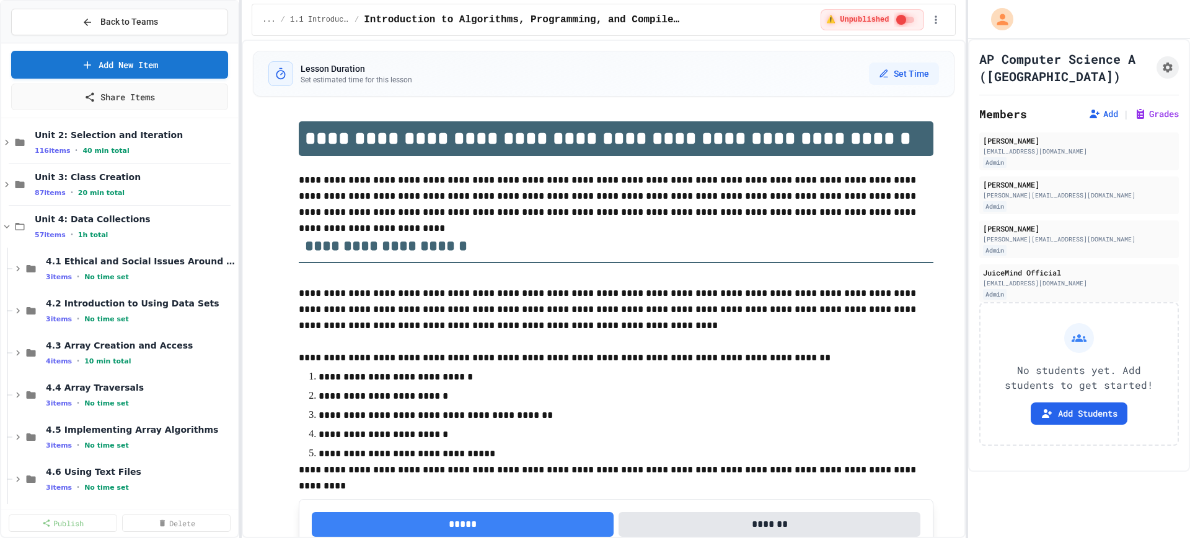
scroll to position [77, 0]
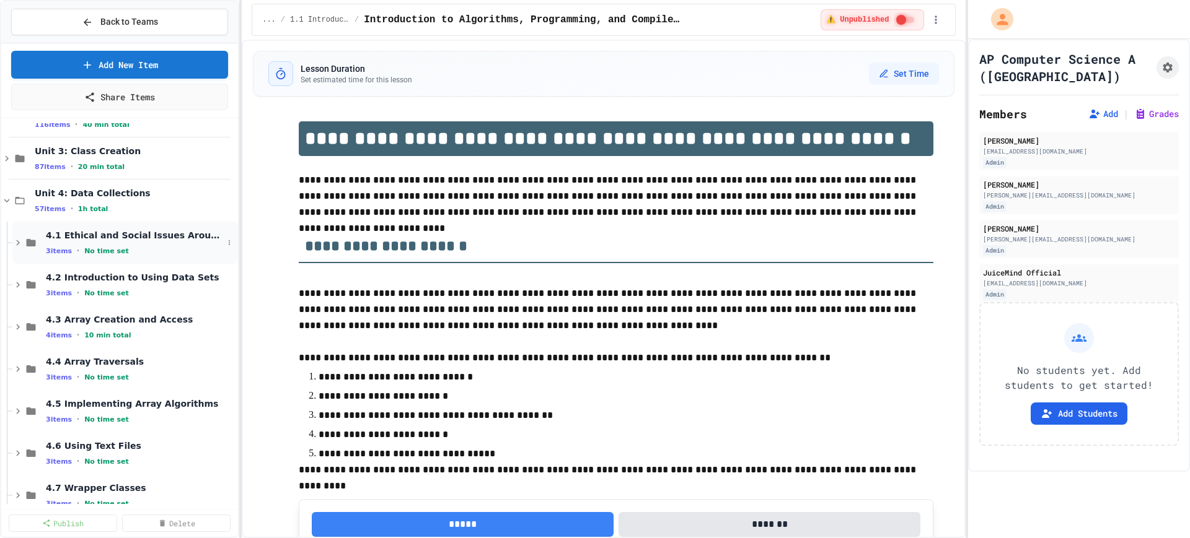
click at [19, 246] on icon at bounding box center [17, 242] width 11 height 11
